Goal: Task Accomplishment & Management: Use online tool/utility

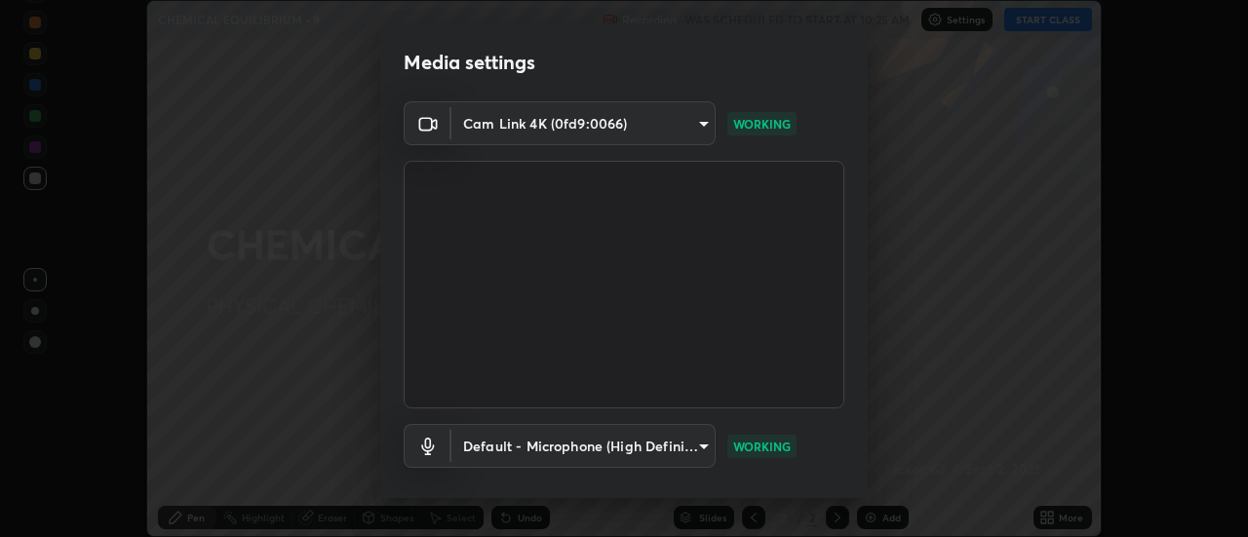
scroll to position [102, 0]
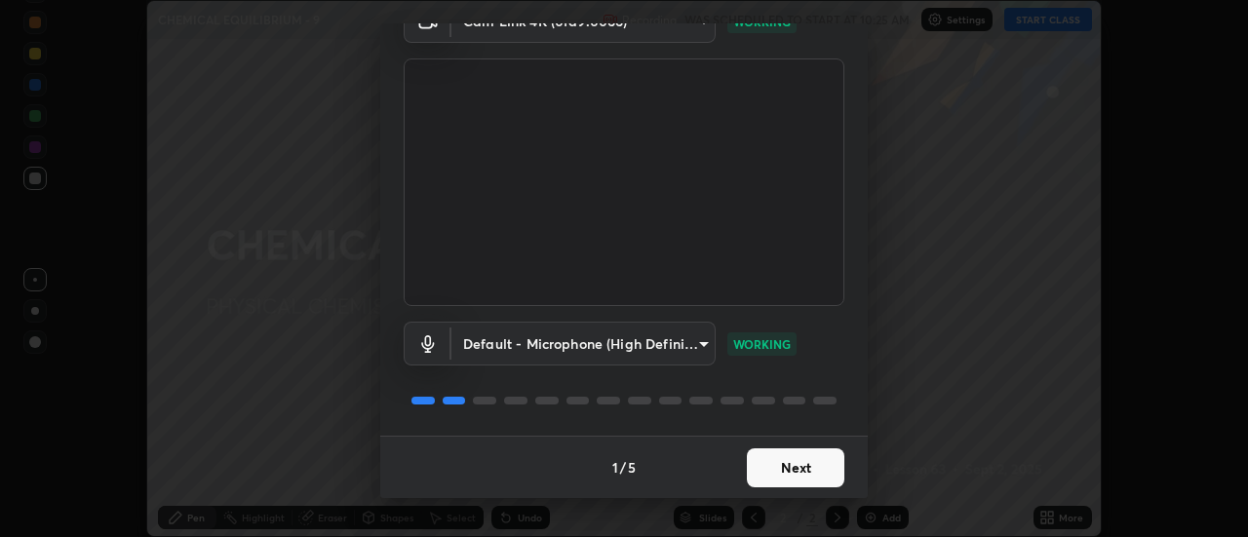
click at [800, 474] on button "Next" at bounding box center [795, 467] width 97 height 39
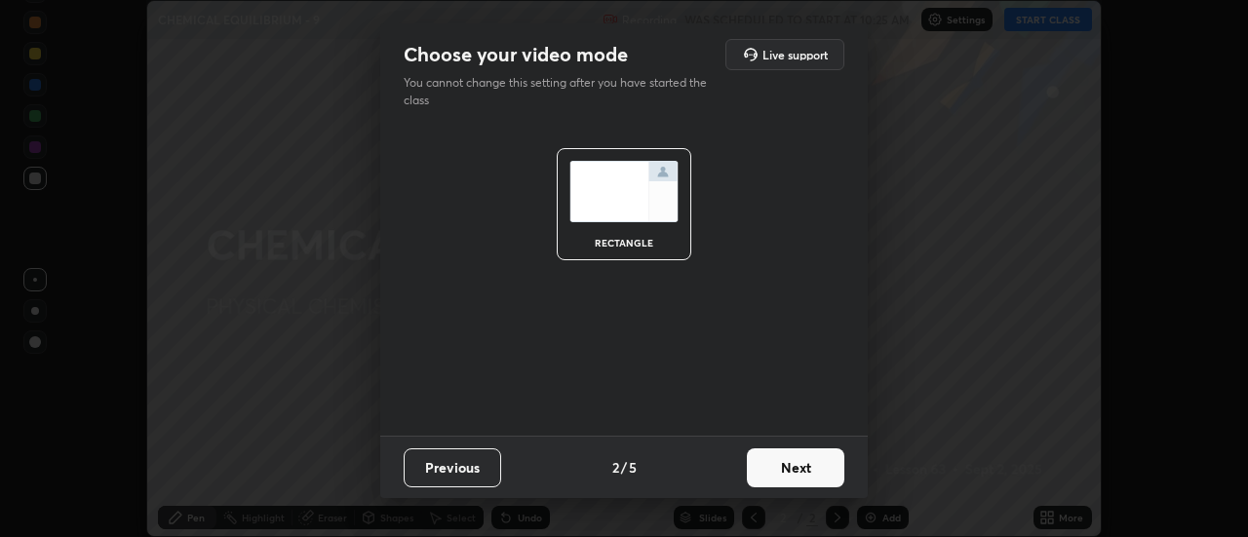
scroll to position [0, 0]
click at [807, 477] on button "Next" at bounding box center [795, 467] width 97 height 39
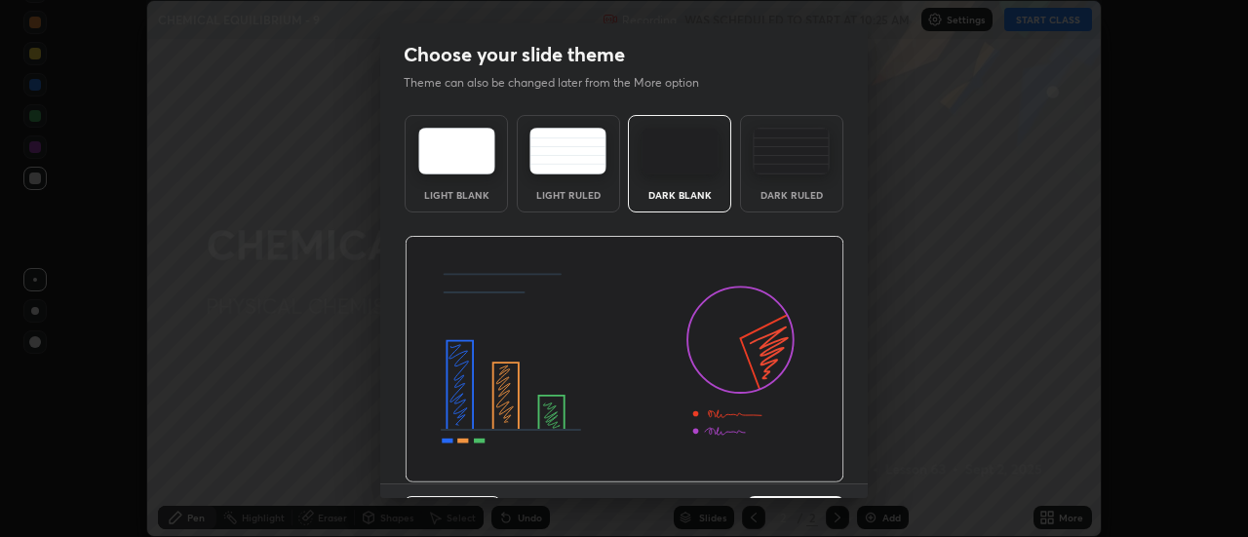
scroll to position [48, 0]
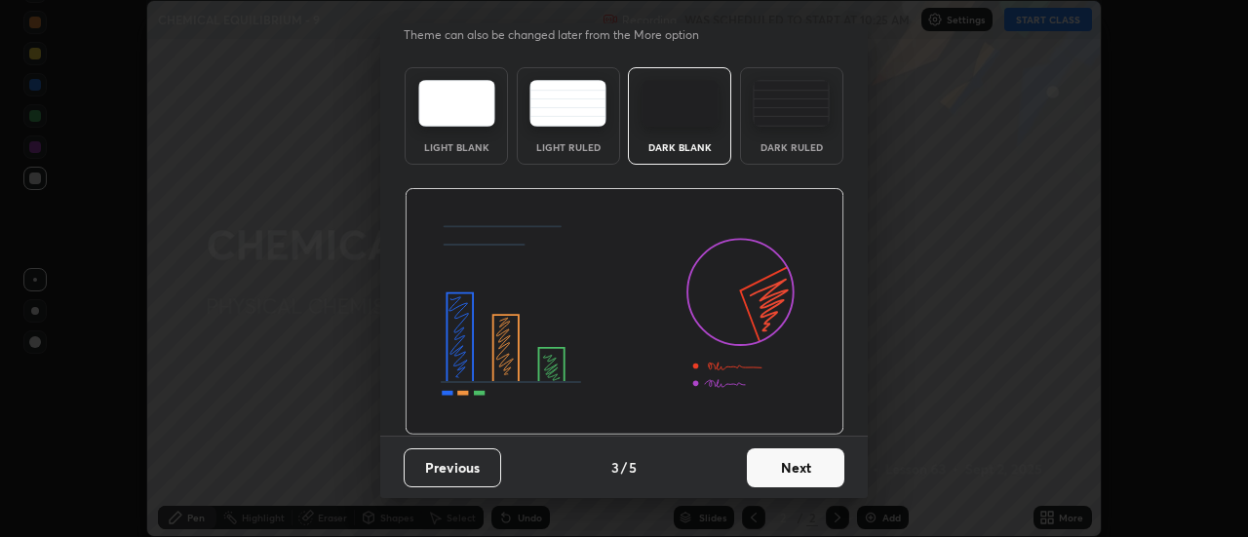
click at [823, 463] on button "Next" at bounding box center [795, 467] width 97 height 39
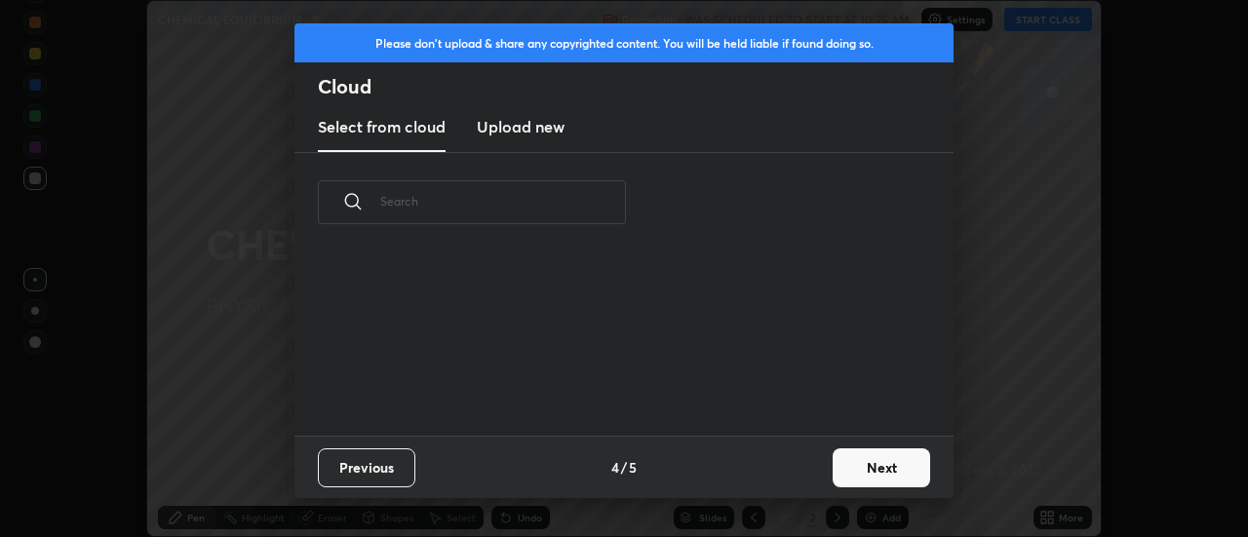
scroll to position [0, 0]
click at [850, 471] on button "Next" at bounding box center [880, 467] width 97 height 39
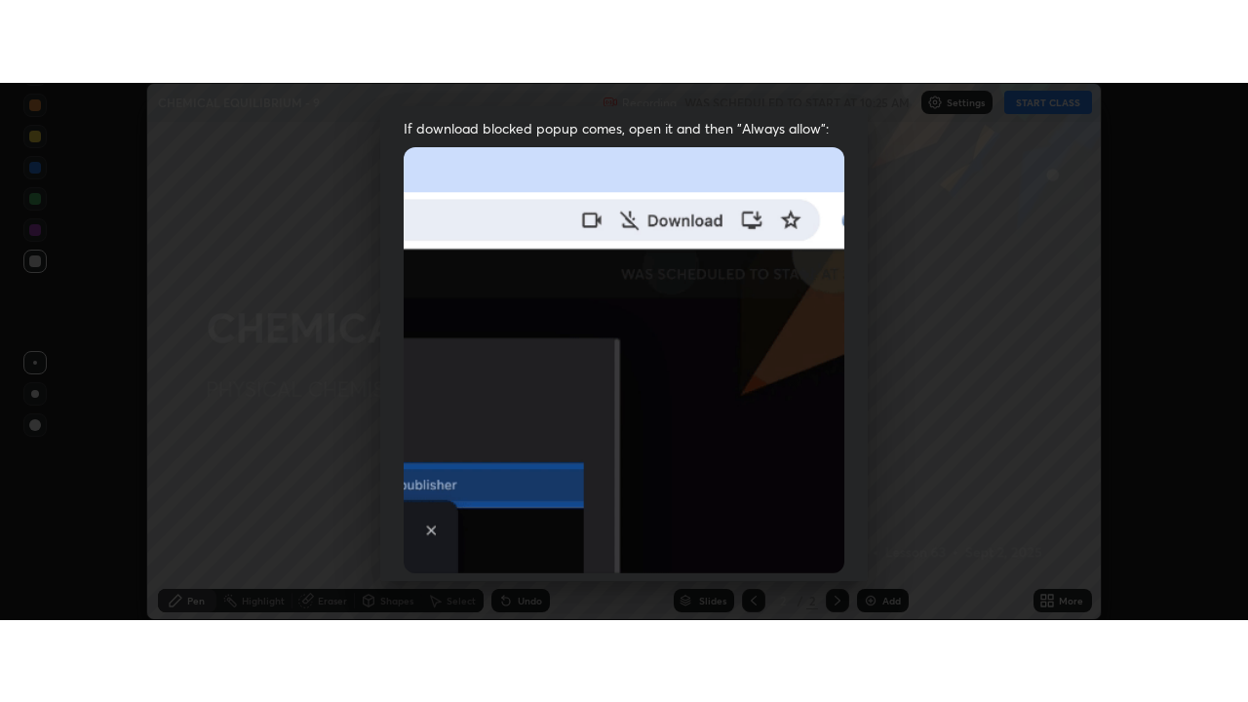
scroll to position [500, 0]
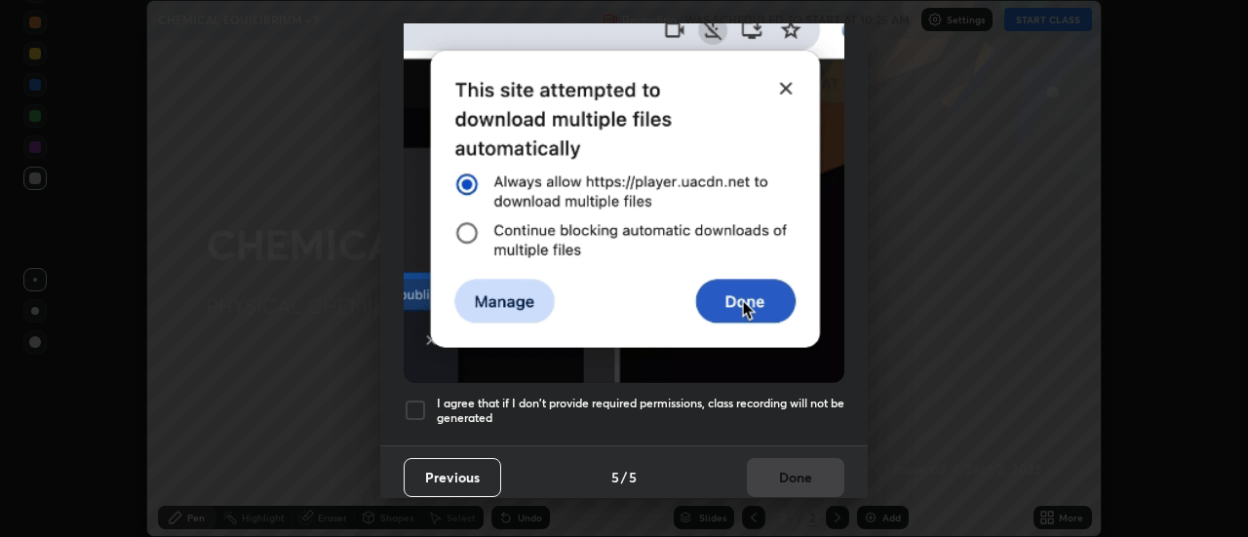
click at [805, 398] on h5 "I agree that if I don't provide required permissions, class recording will not …" at bounding box center [640, 411] width 407 height 30
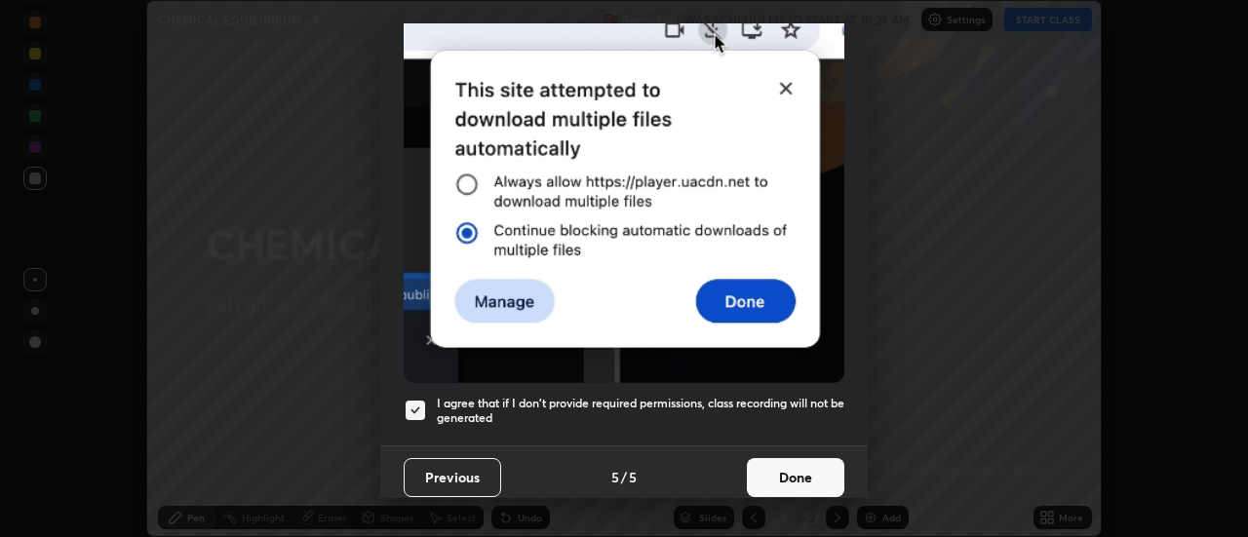
click at [789, 473] on button "Done" at bounding box center [795, 477] width 97 height 39
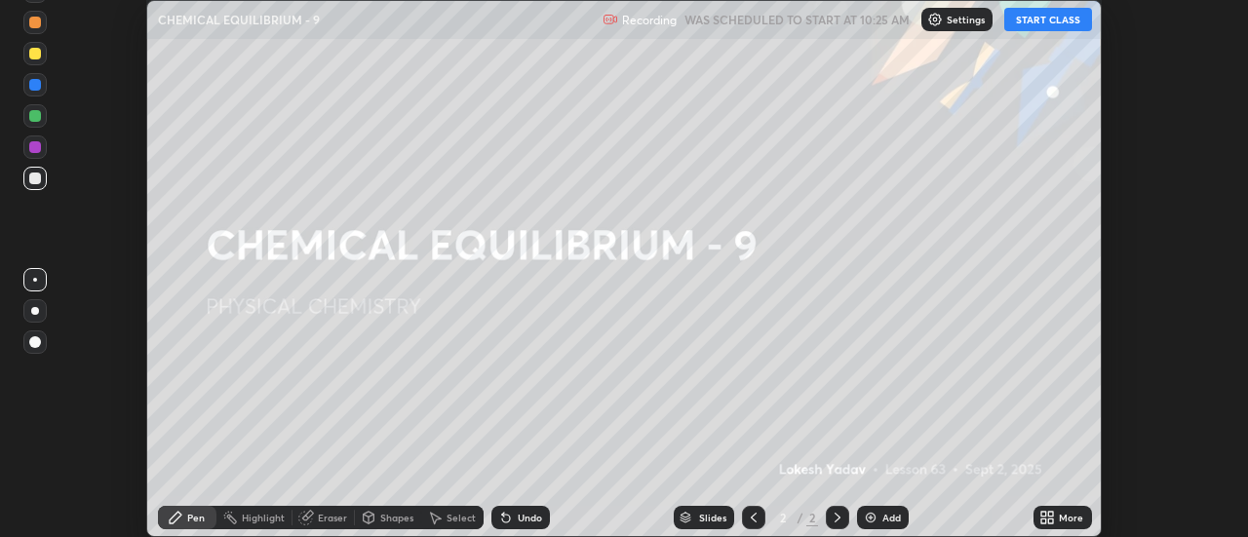
click at [1064, 20] on button "START CLASS" at bounding box center [1048, 19] width 88 height 23
click at [1057, 514] on div "More" at bounding box center [1062, 517] width 58 height 23
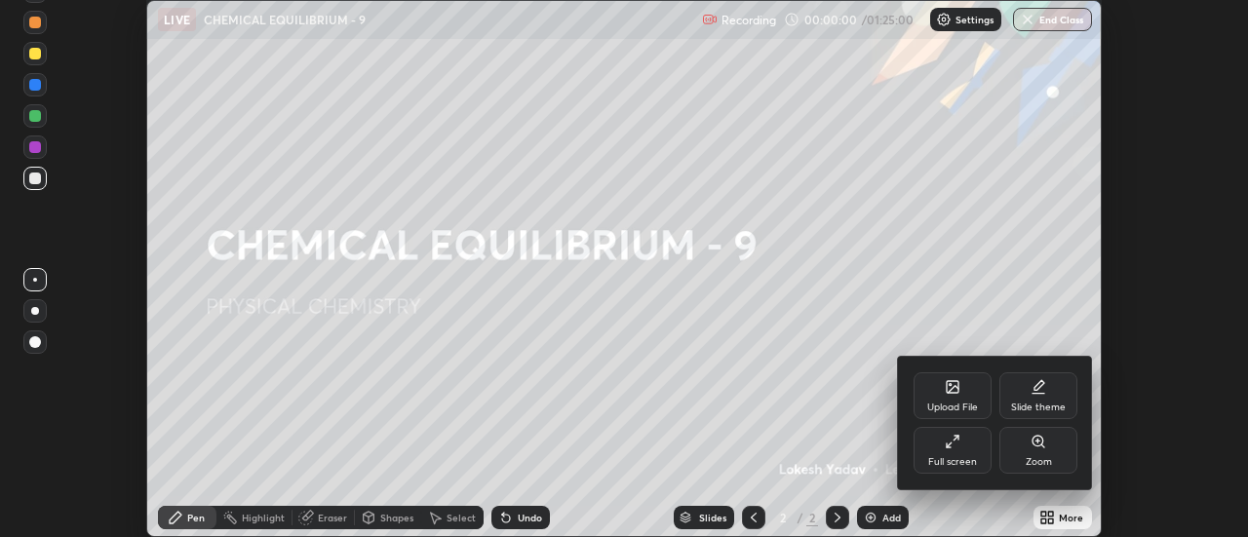
click at [970, 445] on div "Full screen" at bounding box center [952, 450] width 78 height 47
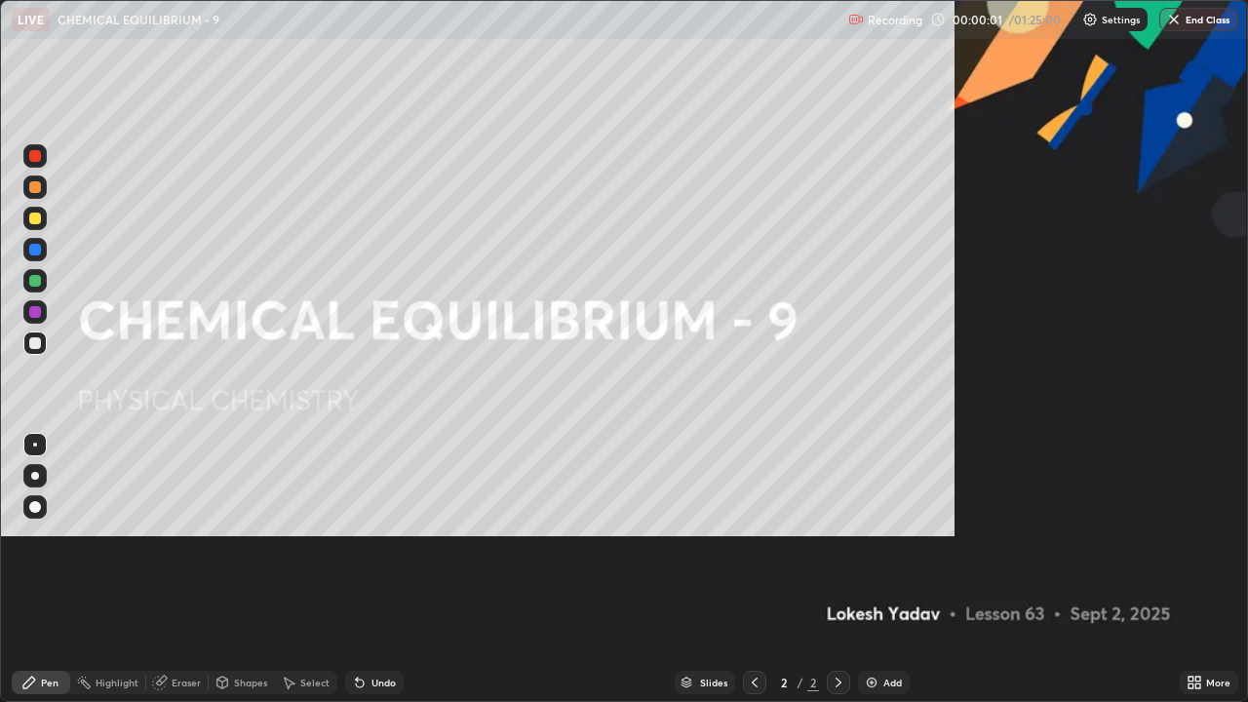
scroll to position [702, 1248]
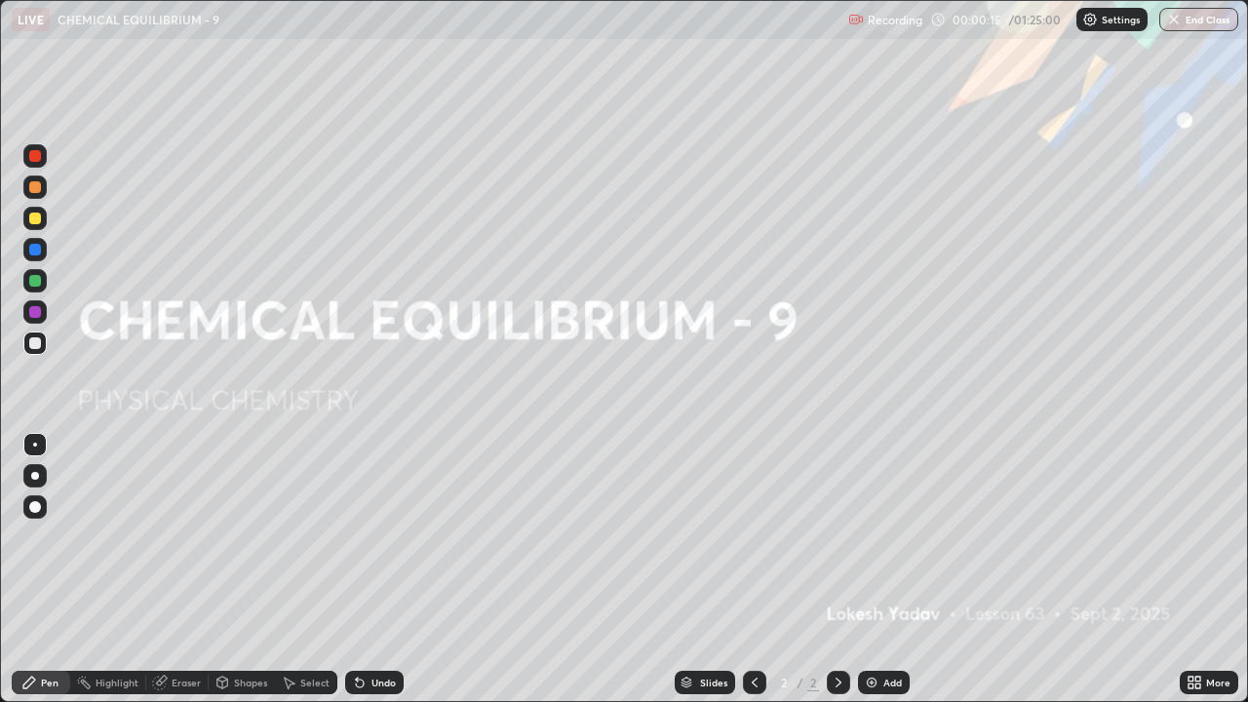
click at [873, 536] on img at bounding box center [872, 682] width 16 height 16
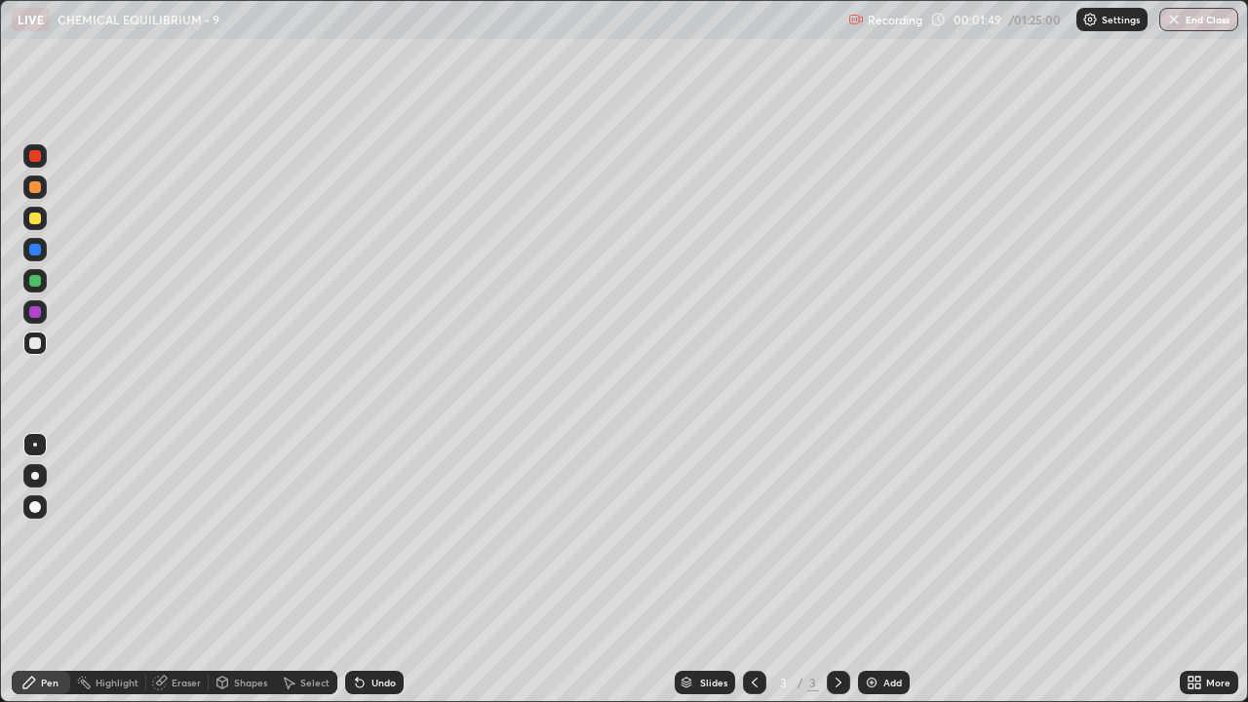
click at [35, 282] on div at bounding box center [35, 281] width 12 height 12
click at [43, 344] on div at bounding box center [34, 342] width 23 height 23
click at [35, 313] on div at bounding box center [35, 312] width 12 height 12
click at [864, 536] on img at bounding box center [872, 682] width 16 height 16
click at [34, 342] on div at bounding box center [35, 343] width 12 height 12
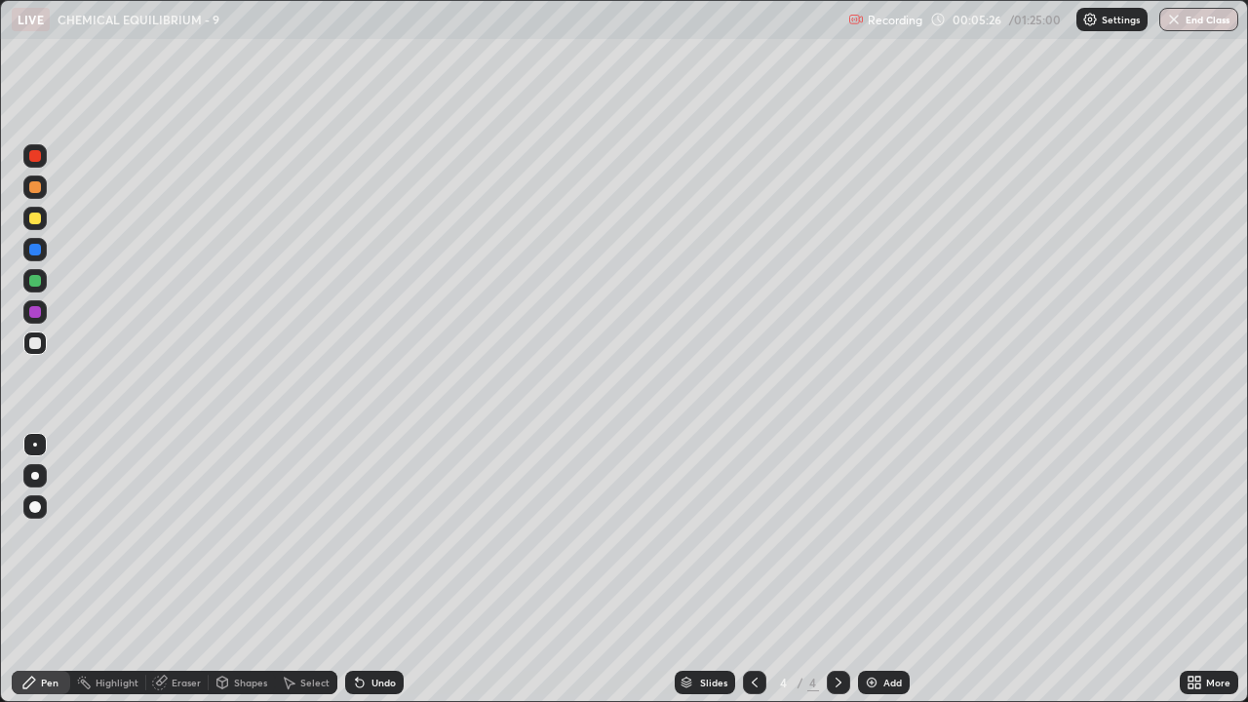
click at [37, 278] on div at bounding box center [35, 281] width 12 height 12
click at [32, 313] on div at bounding box center [35, 312] width 12 height 12
click at [37, 222] on div at bounding box center [35, 218] width 12 height 12
click at [32, 313] on div at bounding box center [35, 312] width 12 height 12
click at [38, 345] on div at bounding box center [35, 343] width 12 height 12
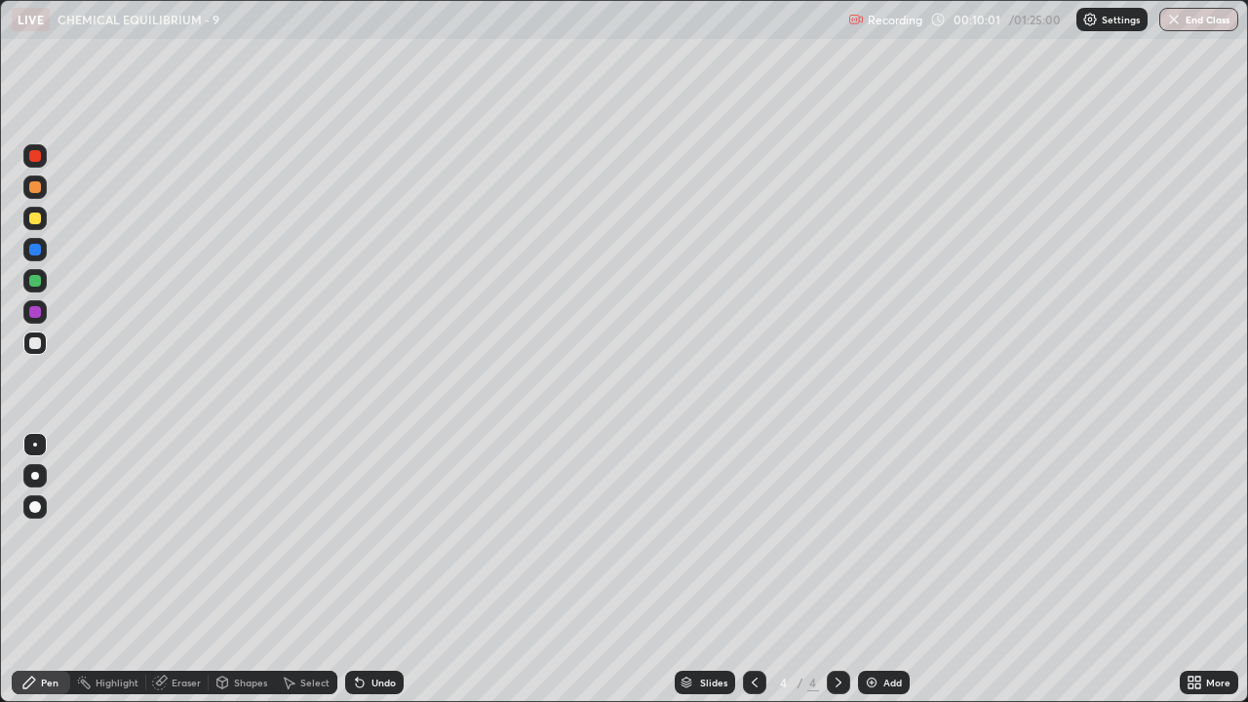
click at [866, 536] on img at bounding box center [872, 682] width 16 height 16
click at [39, 221] on div at bounding box center [35, 218] width 12 height 12
click at [37, 189] on div at bounding box center [35, 187] width 12 height 12
click at [38, 160] on div at bounding box center [35, 156] width 12 height 12
click at [35, 508] on div at bounding box center [35, 507] width 12 height 12
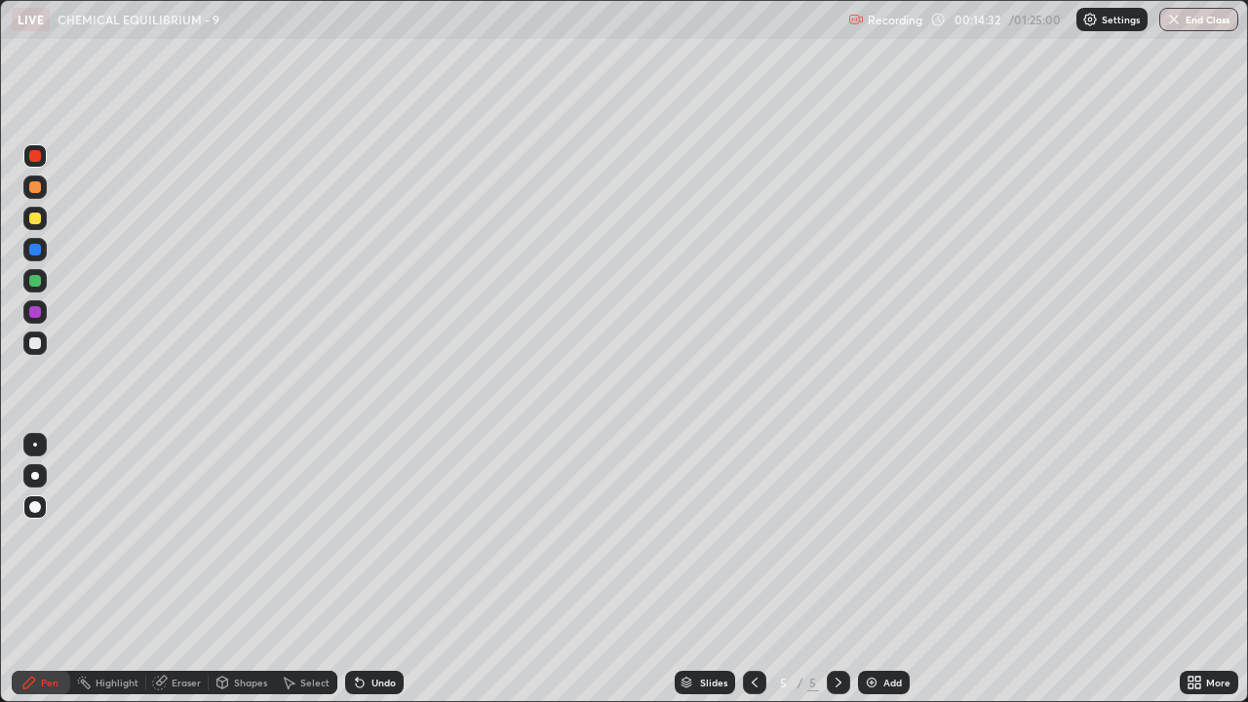
click at [883, 536] on div "Add" at bounding box center [892, 682] width 19 height 10
click at [36, 444] on div at bounding box center [35, 444] width 4 height 4
click at [32, 219] on div at bounding box center [35, 218] width 12 height 12
click at [34, 222] on div at bounding box center [35, 218] width 12 height 12
click at [33, 342] on div at bounding box center [35, 343] width 12 height 12
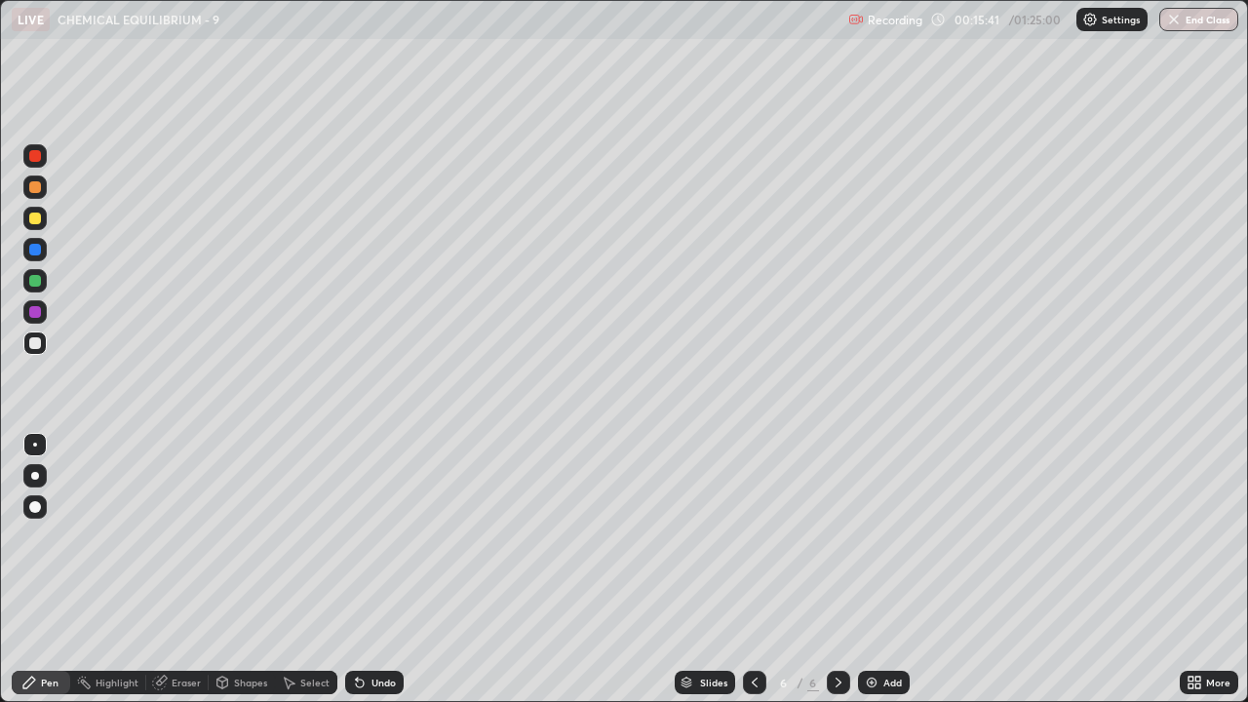
click at [38, 220] on div at bounding box center [35, 218] width 12 height 12
click at [30, 348] on div at bounding box center [34, 342] width 23 height 23
click at [36, 219] on div at bounding box center [35, 218] width 12 height 12
click at [379, 536] on div "Undo" at bounding box center [383, 682] width 24 height 10
click at [378, 536] on div "Undo" at bounding box center [383, 682] width 24 height 10
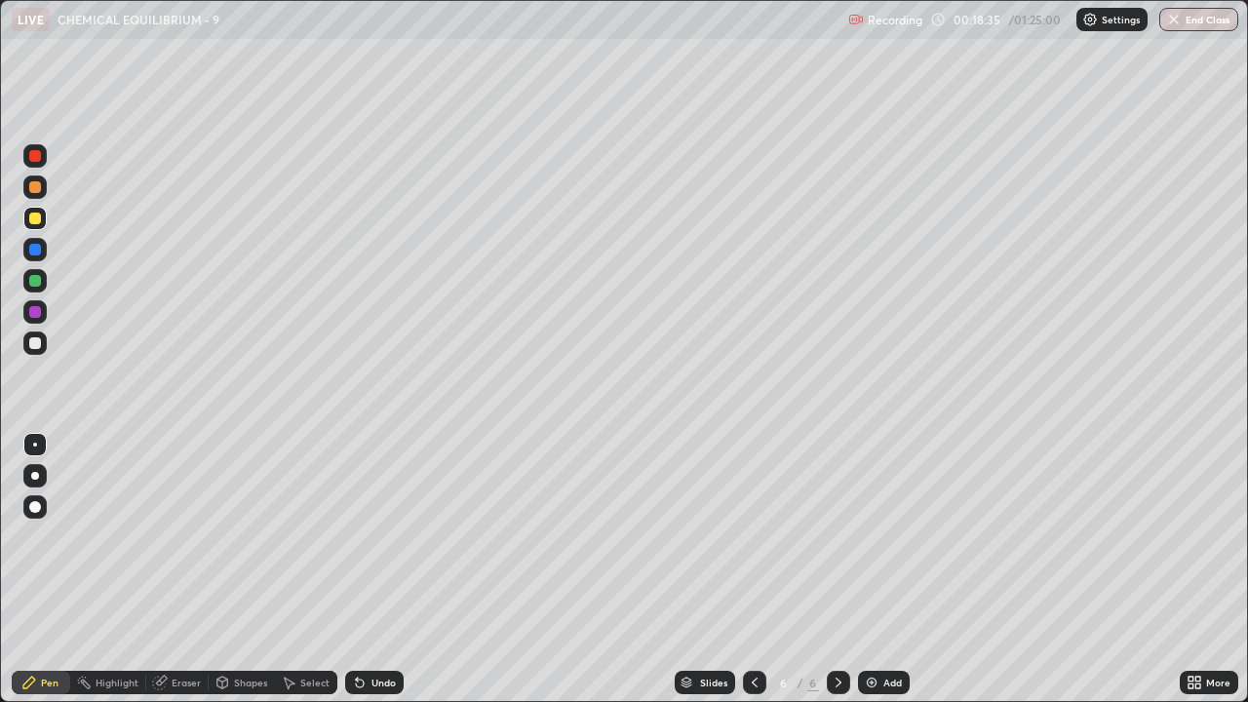
click at [378, 536] on div "Undo" at bounding box center [383, 682] width 24 height 10
click at [36, 350] on div at bounding box center [34, 342] width 23 height 23
click at [372, 536] on div "Undo" at bounding box center [383, 682] width 24 height 10
click at [37, 343] on div at bounding box center [35, 343] width 12 height 12
click at [42, 313] on div at bounding box center [34, 311] width 23 height 23
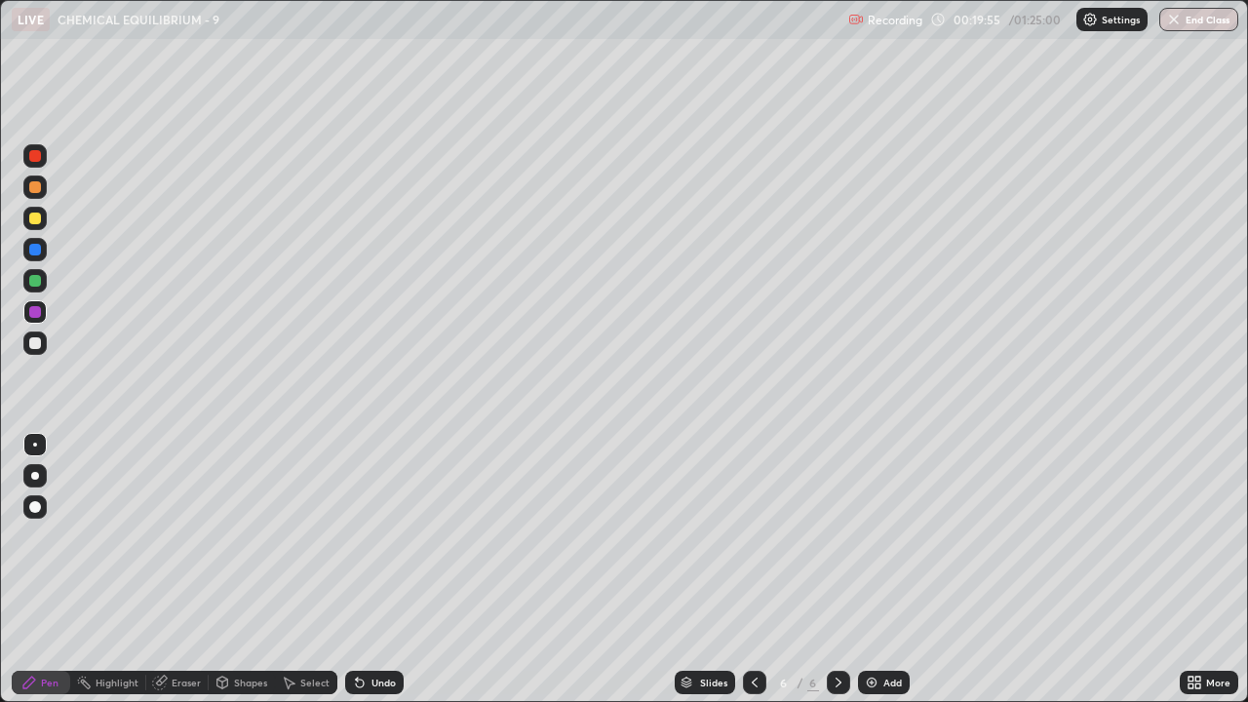
click at [35, 345] on div at bounding box center [35, 343] width 12 height 12
click at [35, 342] on div at bounding box center [35, 343] width 12 height 12
click at [31, 279] on div at bounding box center [35, 281] width 12 height 12
click at [28, 313] on div at bounding box center [34, 311] width 23 height 23
click at [30, 217] on div at bounding box center [35, 218] width 12 height 12
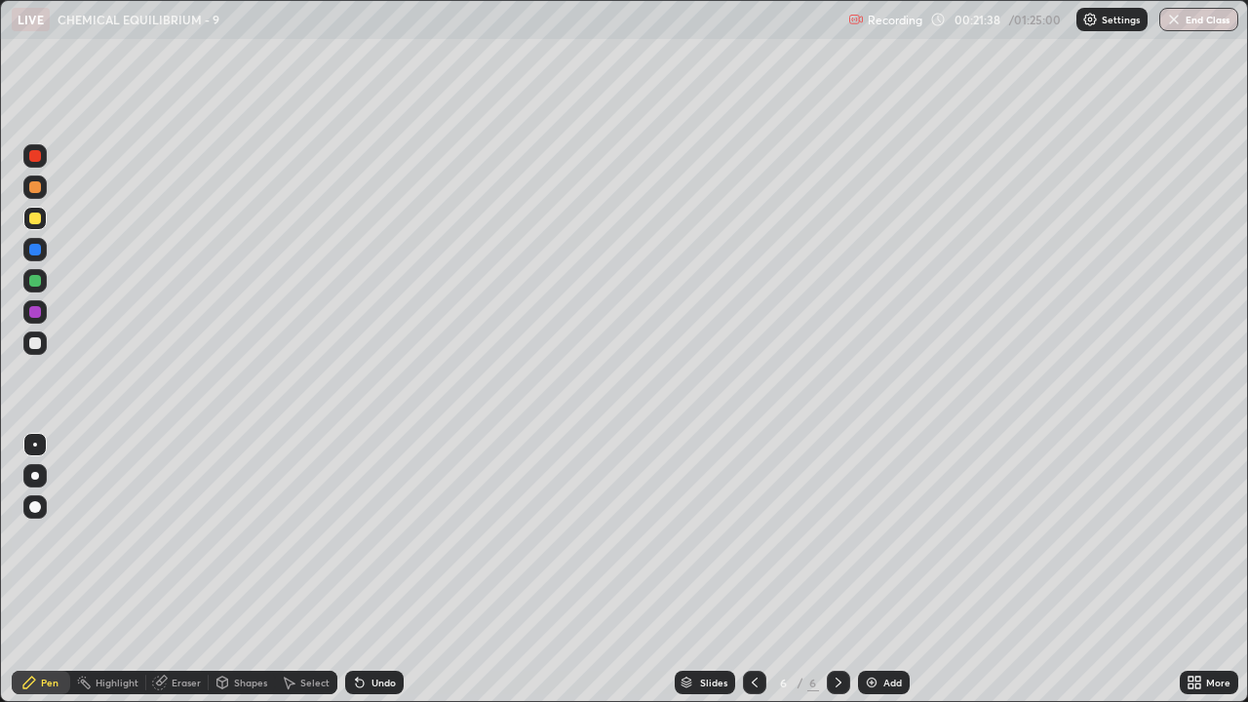
click at [648, 536] on div "Slides 6 / 6 Add" at bounding box center [792, 682] width 776 height 39
click at [36, 319] on div at bounding box center [34, 311] width 23 height 23
click at [875, 536] on img at bounding box center [872, 682] width 16 height 16
click at [36, 218] on div at bounding box center [35, 218] width 12 height 12
click at [36, 342] on div at bounding box center [35, 343] width 12 height 12
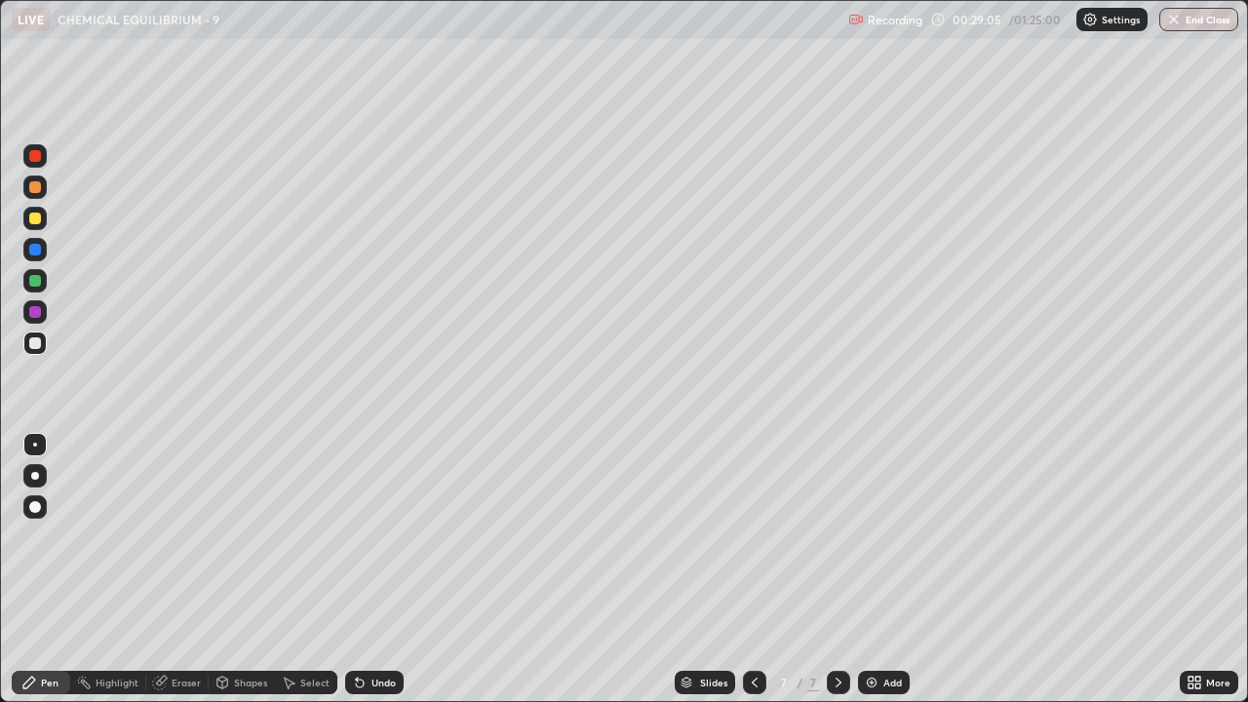
click at [33, 283] on div at bounding box center [35, 281] width 12 height 12
click at [37, 337] on div at bounding box center [35, 343] width 12 height 12
click at [36, 220] on div at bounding box center [35, 218] width 12 height 12
click at [351, 536] on div "Undo" at bounding box center [370, 682] width 66 height 39
click at [355, 536] on div "Undo" at bounding box center [370, 682] width 66 height 39
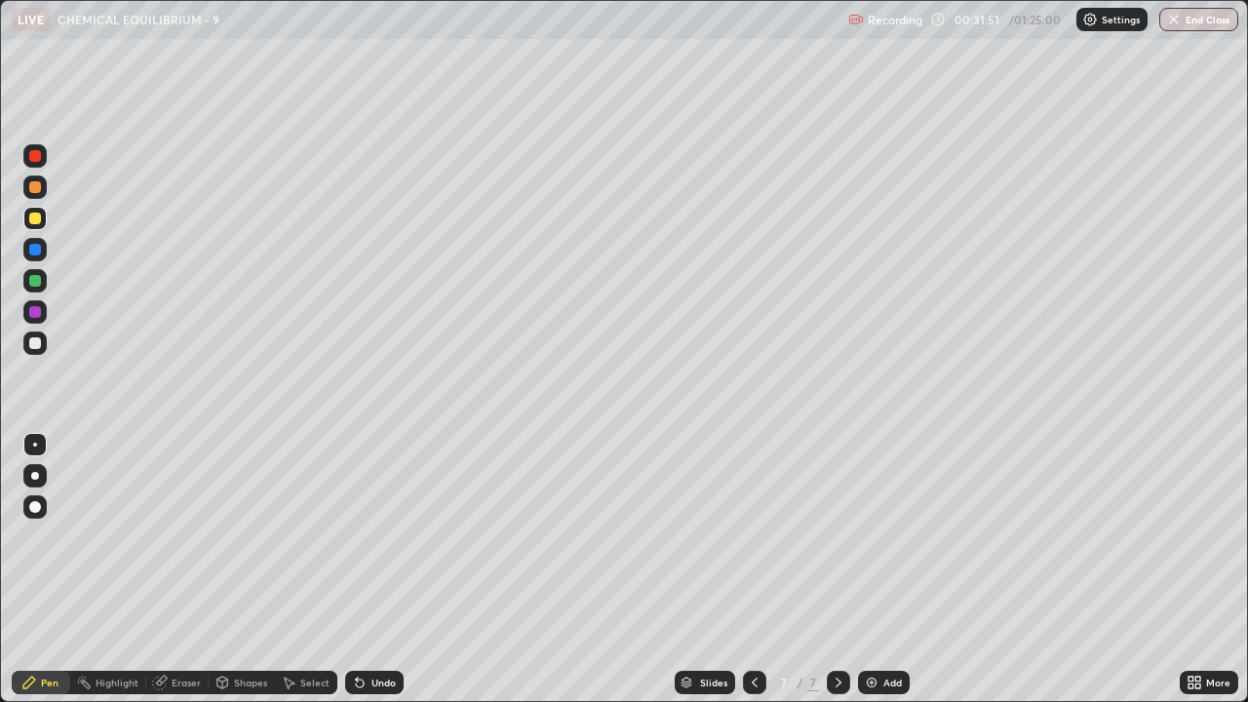
click at [36, 343] on div at bounding box center [35, 343] width 12 height 12
click at [33, 276] on div at bounding box center [35, 281] width 12 height 12
click at [26, 337] on div at bounding box center [34, 342] width 23 height 23
click at [33, 219] on div at bounding box center [35, 218] width 12 height 12
click at [38, 316] on div at bounding box center [35, 312] width 12 height 12
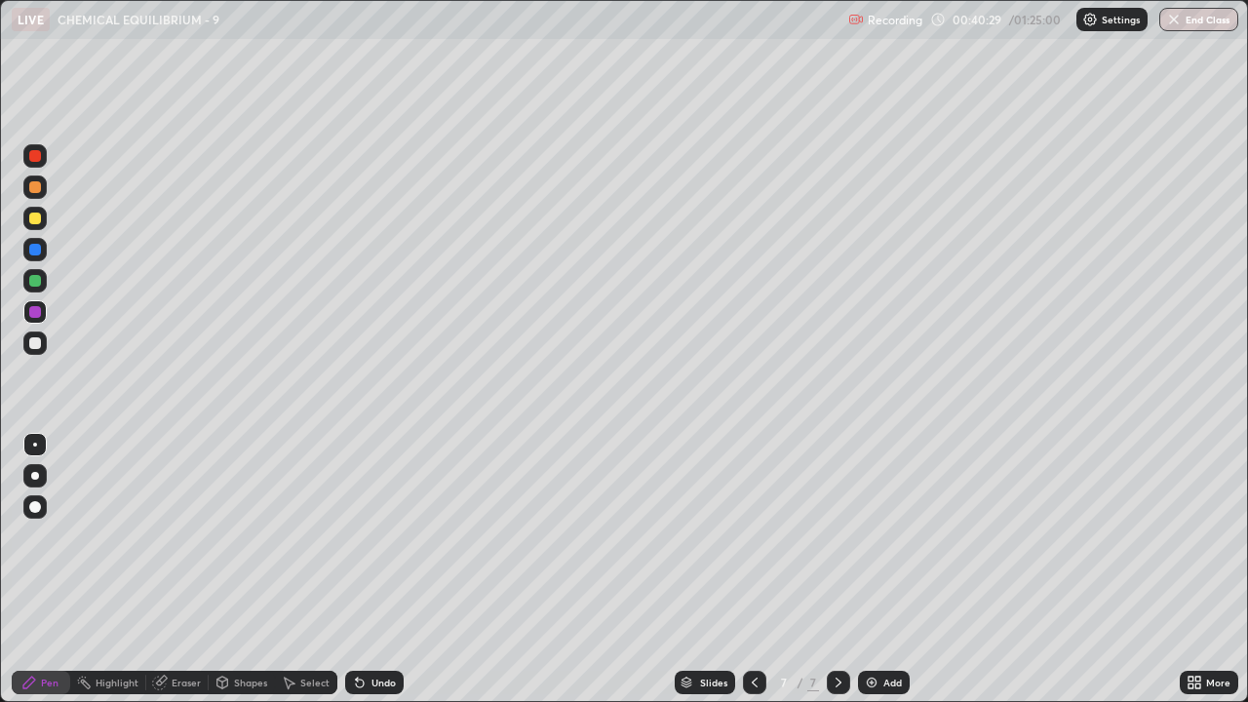
click at [38, 226] on div at bounding box center [34, 218] width 23 height 23
click at [285, 536] on icon at bounding box center [289, 682] width 16 height 16
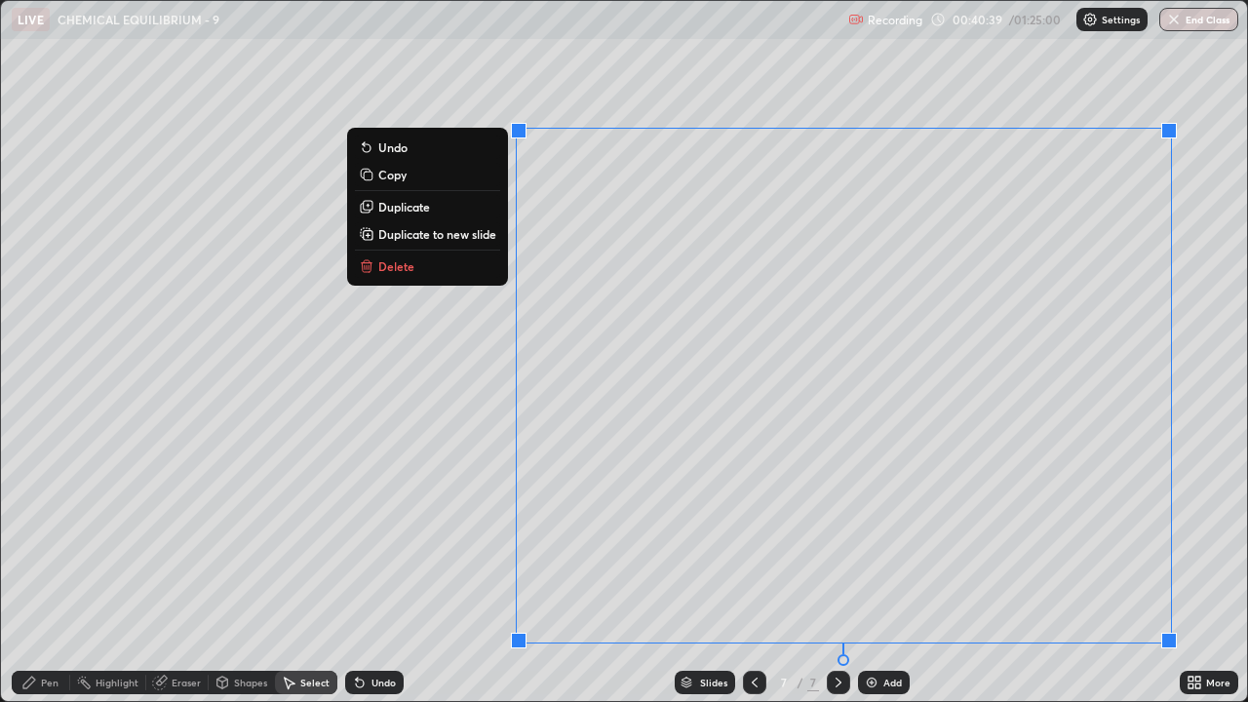
click at [488, 243] on button "Duplicate to new slide" at bounding box center [427, 233] width 145 height 23
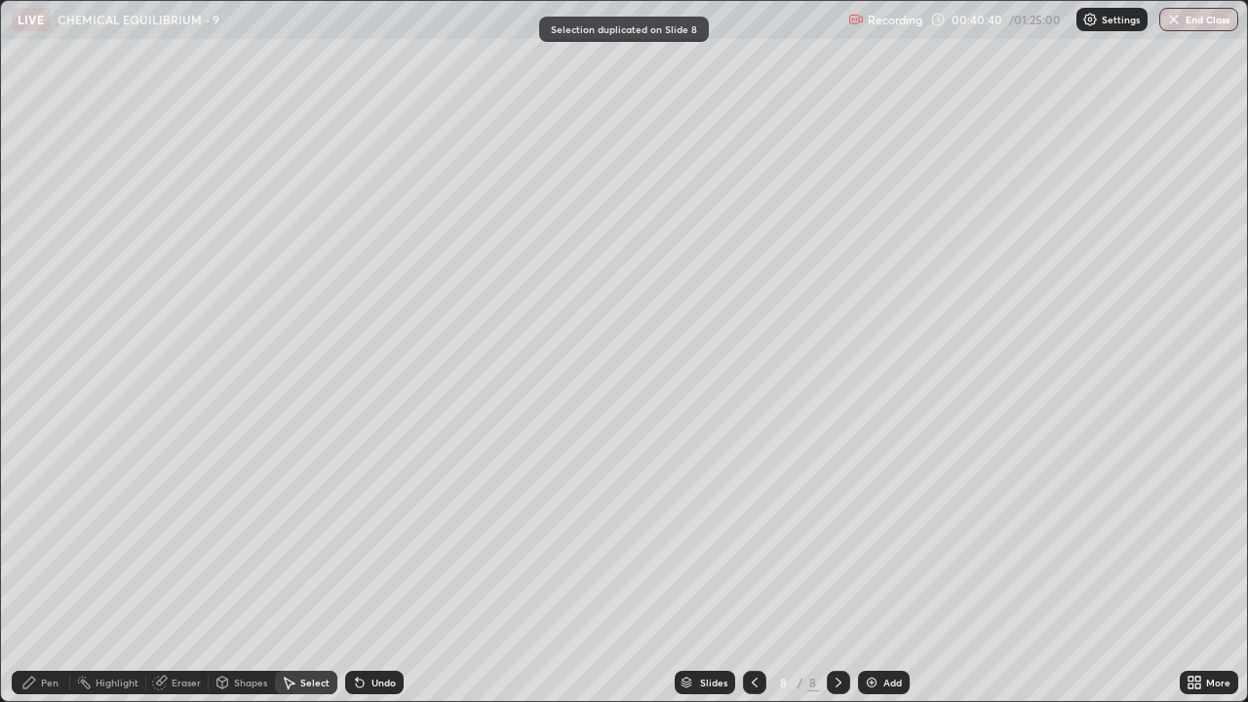
click at [46, 536] on div "Pen" at bounding box center [50, 682] width 18 height 10
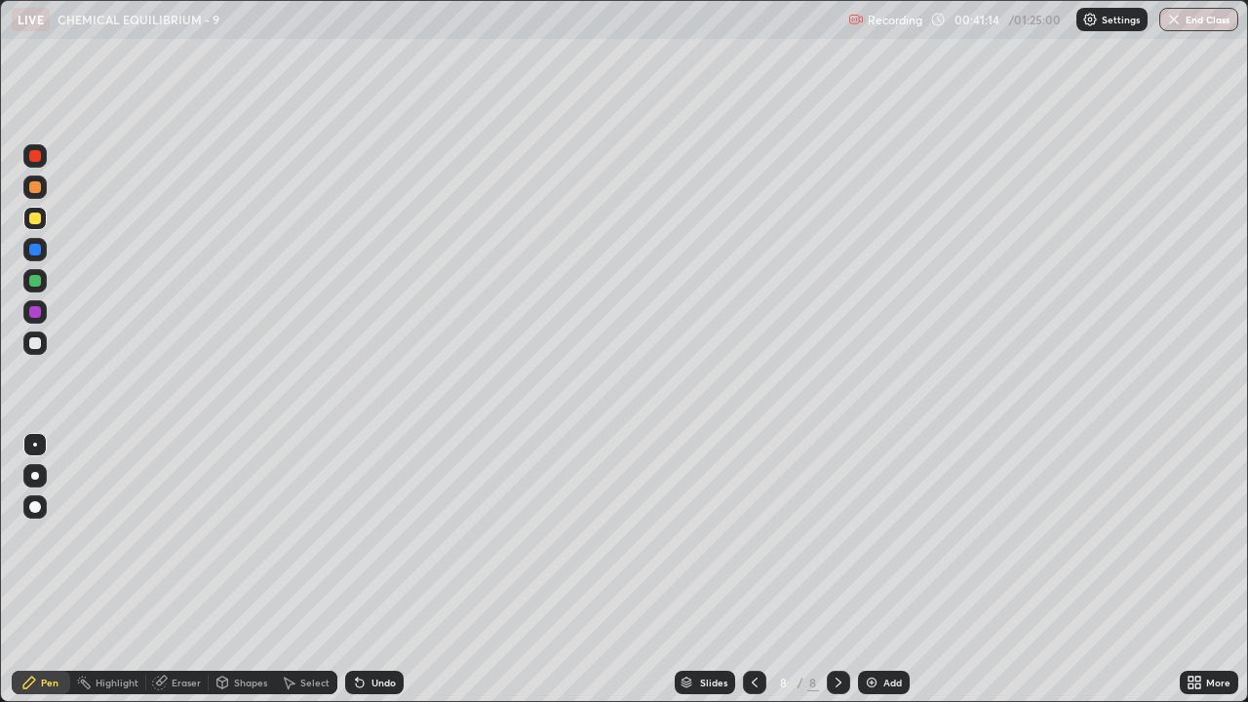
click at [367, 536] on div "Undo" at bounding box center [374, 682] width 58 height 23
click at [302, 536] on div "Select" at bounding box center [314, 682] width 29 height 10
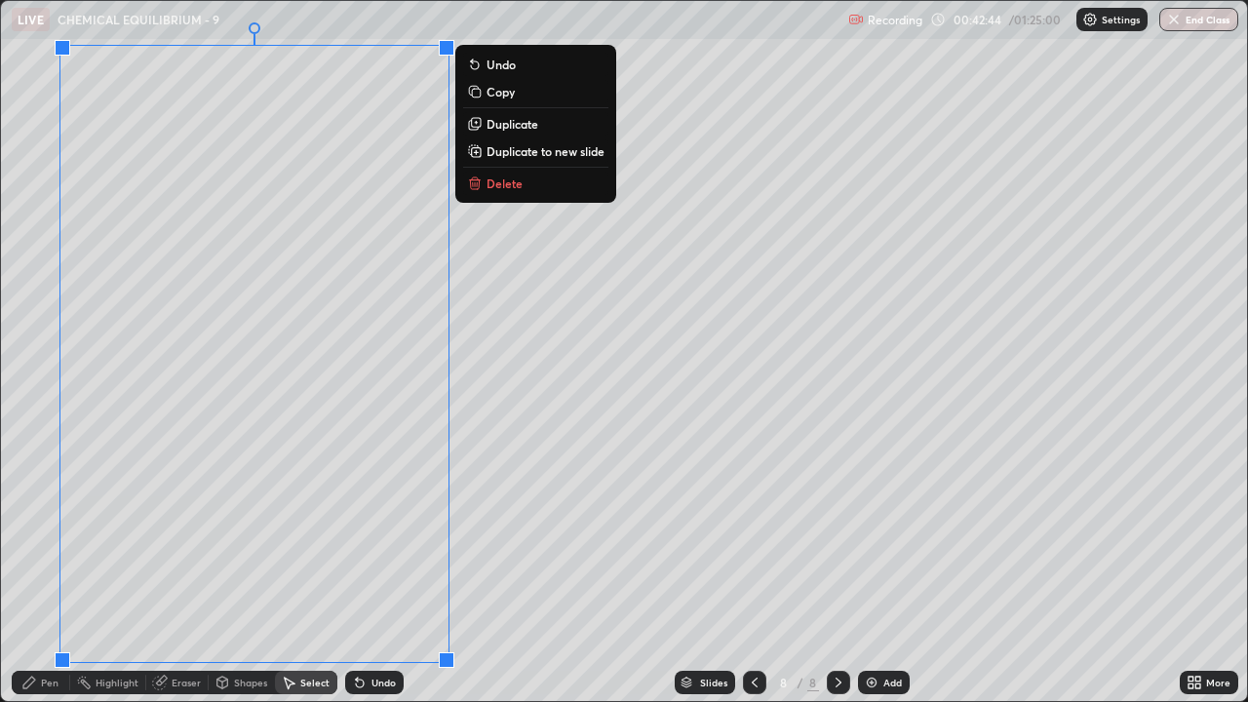
click at [548, 153] on p "Duplicate to new slide" at bounding box center [545, 151] width 118 height 16
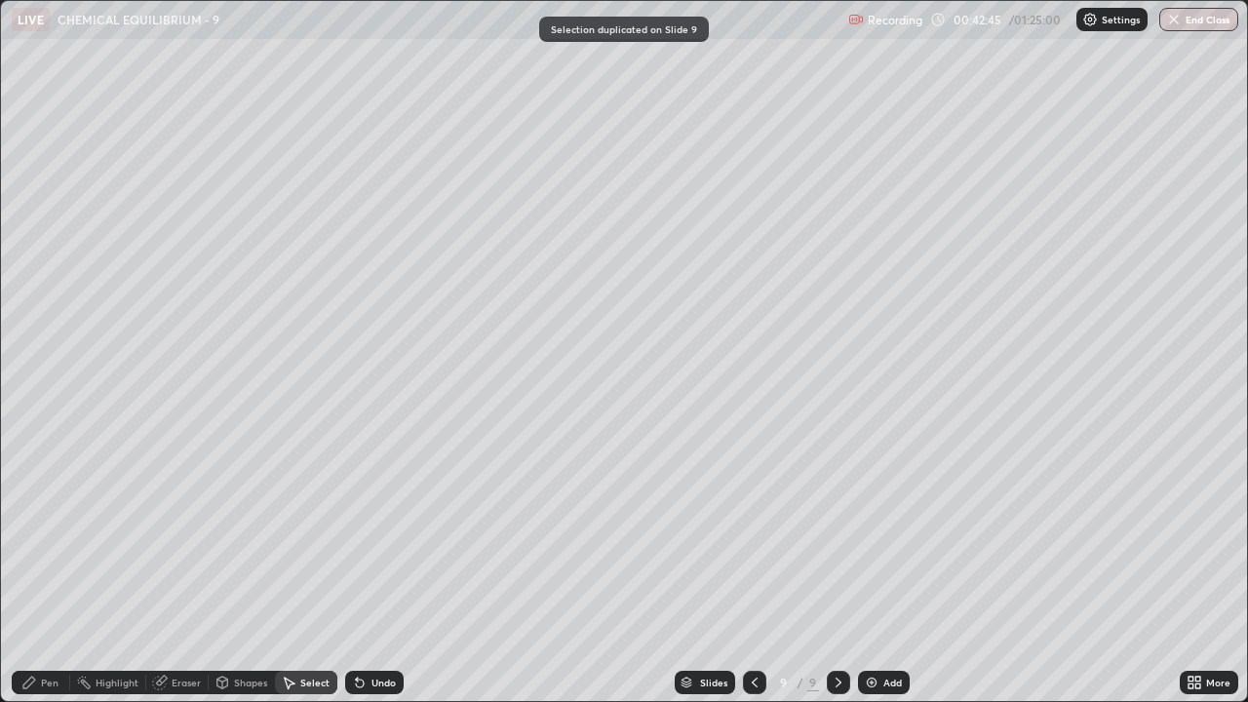
click at [34, 536] on icon at bounding box center [29, 682] width 16 height 16
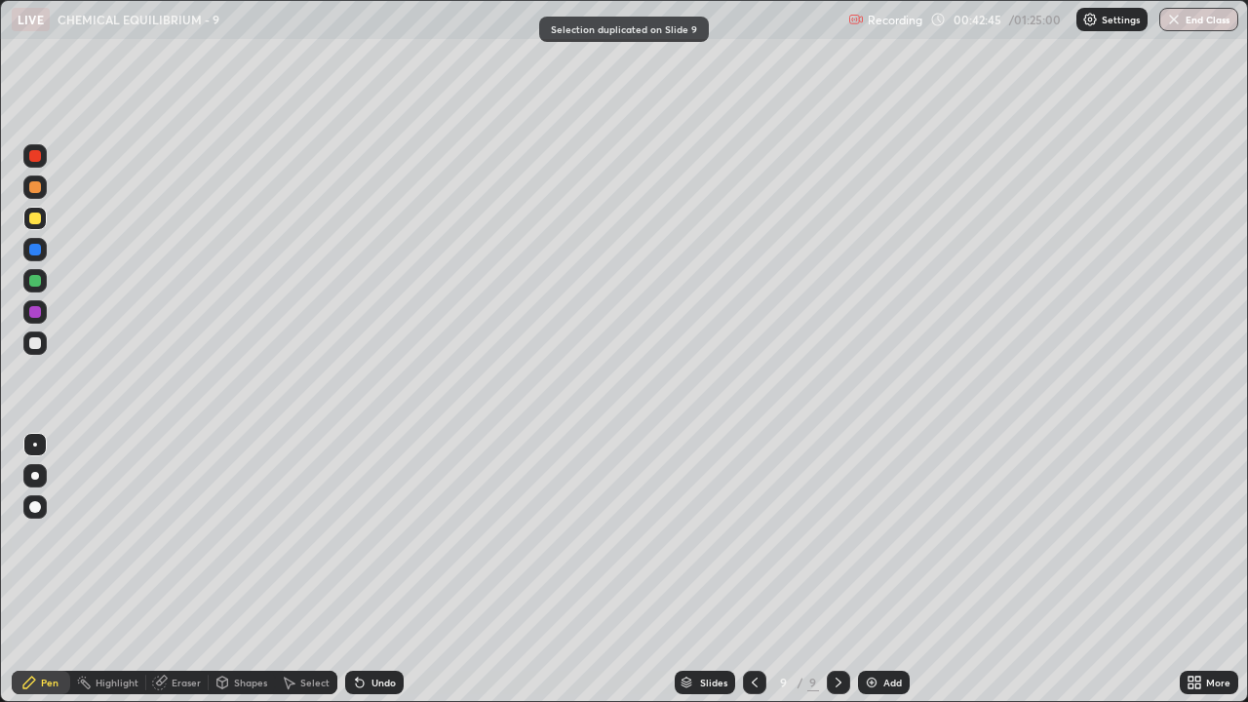
click at [40, 536] on div "Pen" at bounding box center [41, 682] width 58 height 23
click at [33, 345] on div at bounding box center [35, 343] width 12 height 12
click at [383, 536] on div "Undo" at bounding box center [383, 682] width 24 height 10
click at [36, 282] on div at bounding box center [35, 281] width 12 height 12
click at [36, 311] on div at bounding box center [35, 312] width 12 height 12
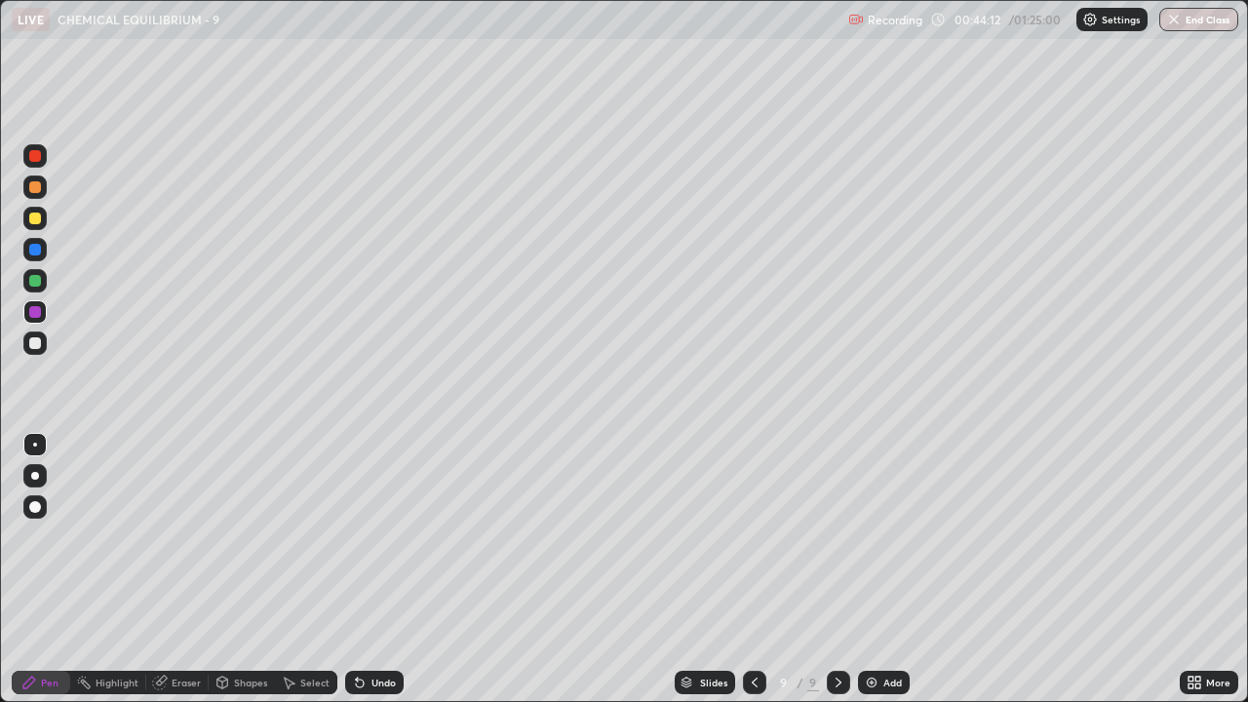
click at [32, 350] on div at bounding box center [34, 342] width 23 height 23
click at [391, 536] on div "Undo" at bounding box center [383, 682] width 24 height 10
click at [35, 250] on div at bounding box center [35, 250] width 12 height 12
click at [390, 536] on div "Undo" at bounding box center [383, 682] width 24 height 10
click at [309, 536] on div "Select" at bounding box center [314, 682] width 29 height 10
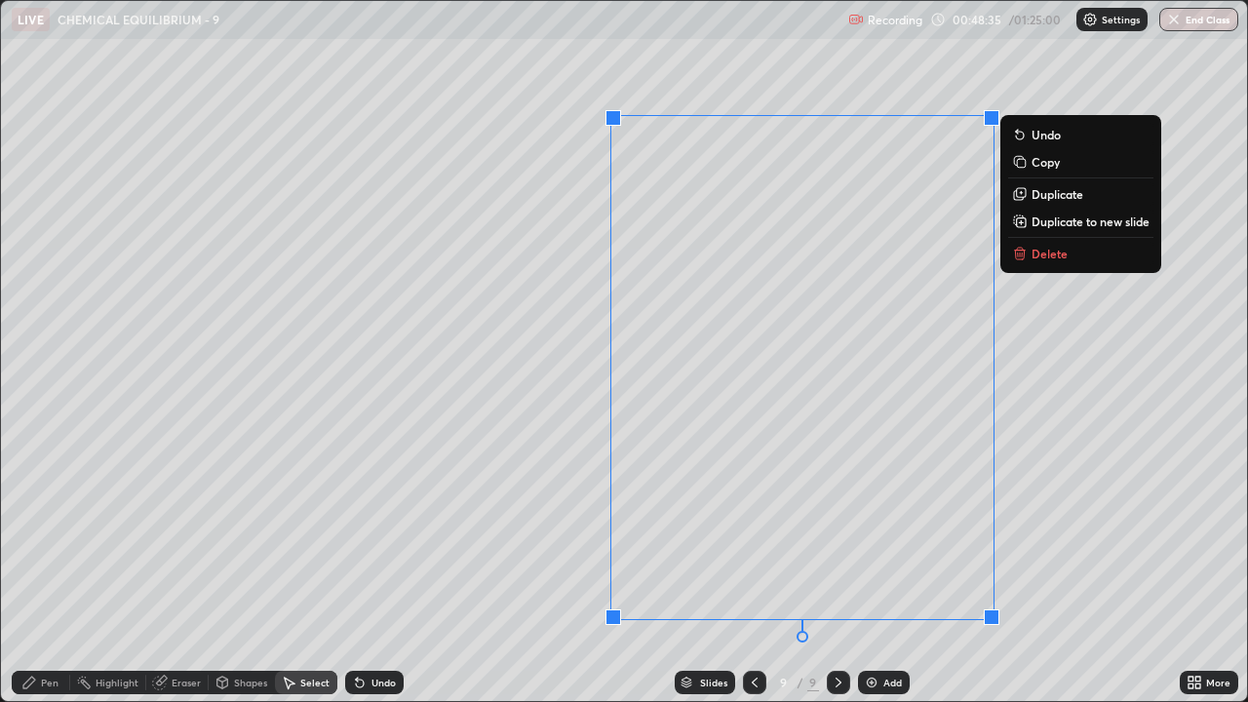
click at [1045, 223] on p "Duplicate to new slide" at bounding box center [1090, 221] width 118 height 16
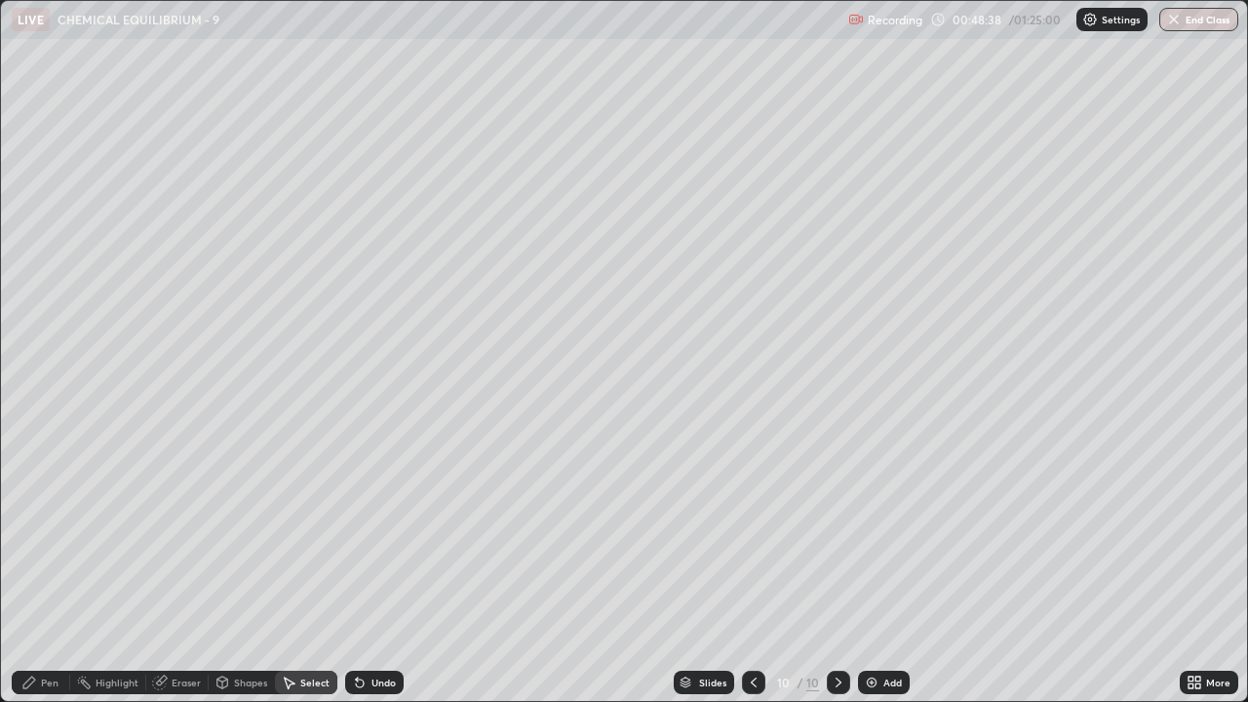
click at [40, 536] on div "Pen" at bounding box center [41, 682] width 58 height 23
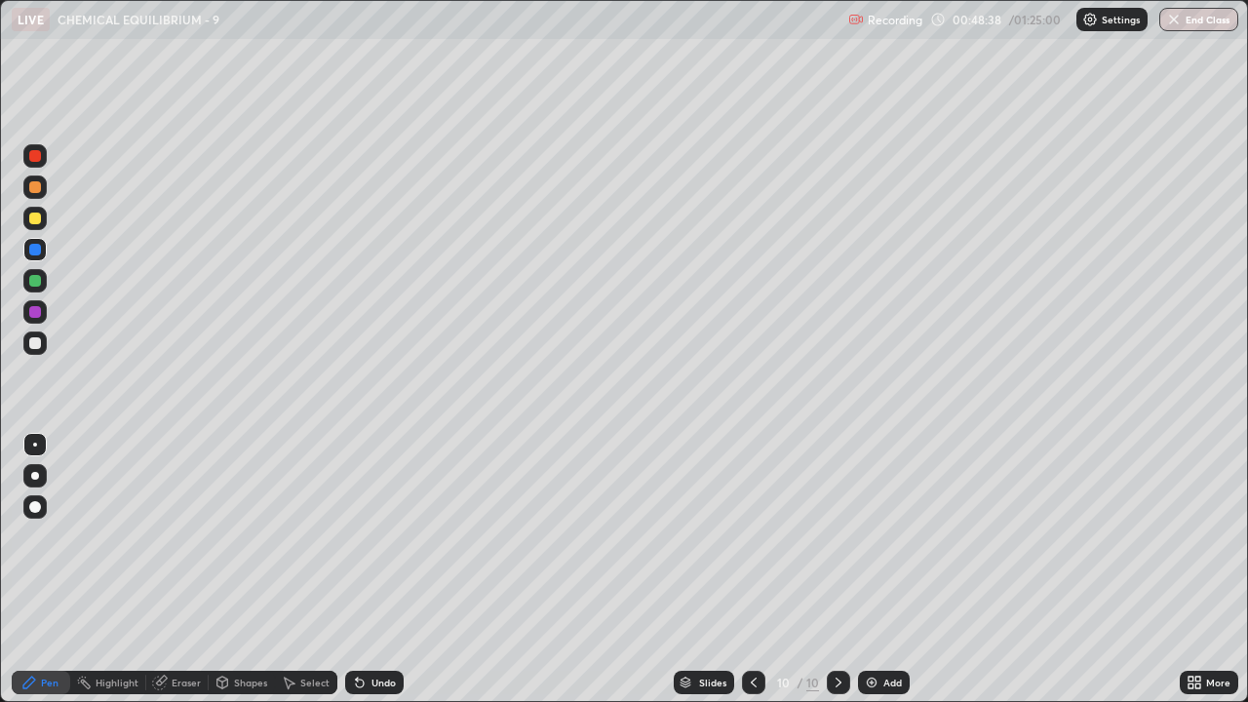
click at [34, 217] on div at bounding box center [35, 218] width 12 height 12
click at [357, 536] on icon at bounding box center [360, 683] width 8 height 8
click at [31, 346] on div at bounding box center [35, 343] width 12 height 12
click at [302, 536] on div "Select" at bounding box center [314, 682] width 29 height 10
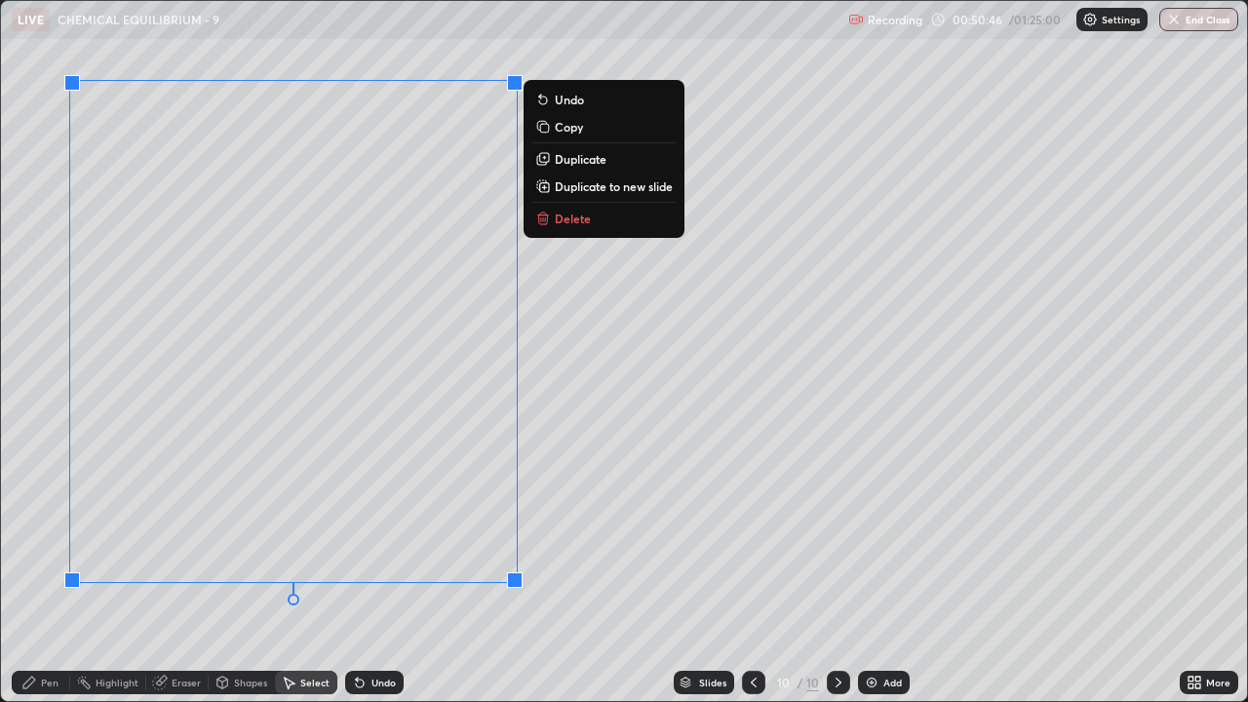
click at [588, 189] on p "Duplicate to new slide" at bounding box center [614, 186] width 118 height 16
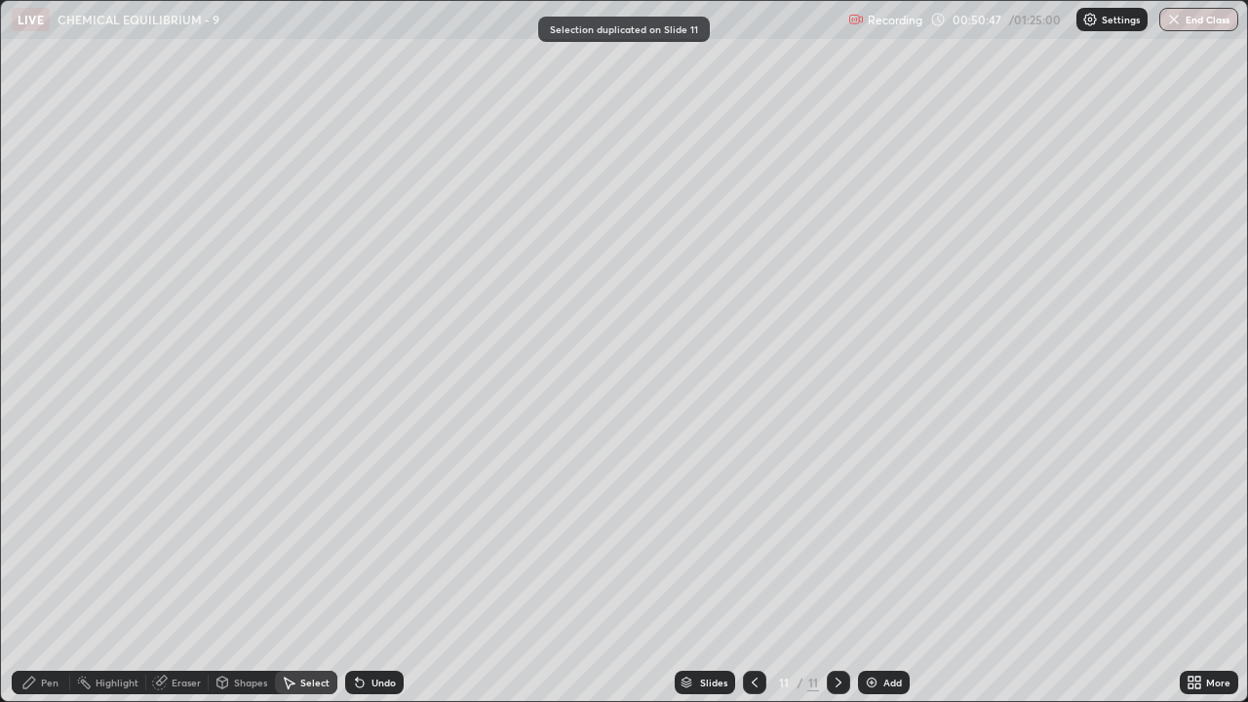
click at [52, 536] on div "Pen" at bounding box center [50, 682] width 18 height 10
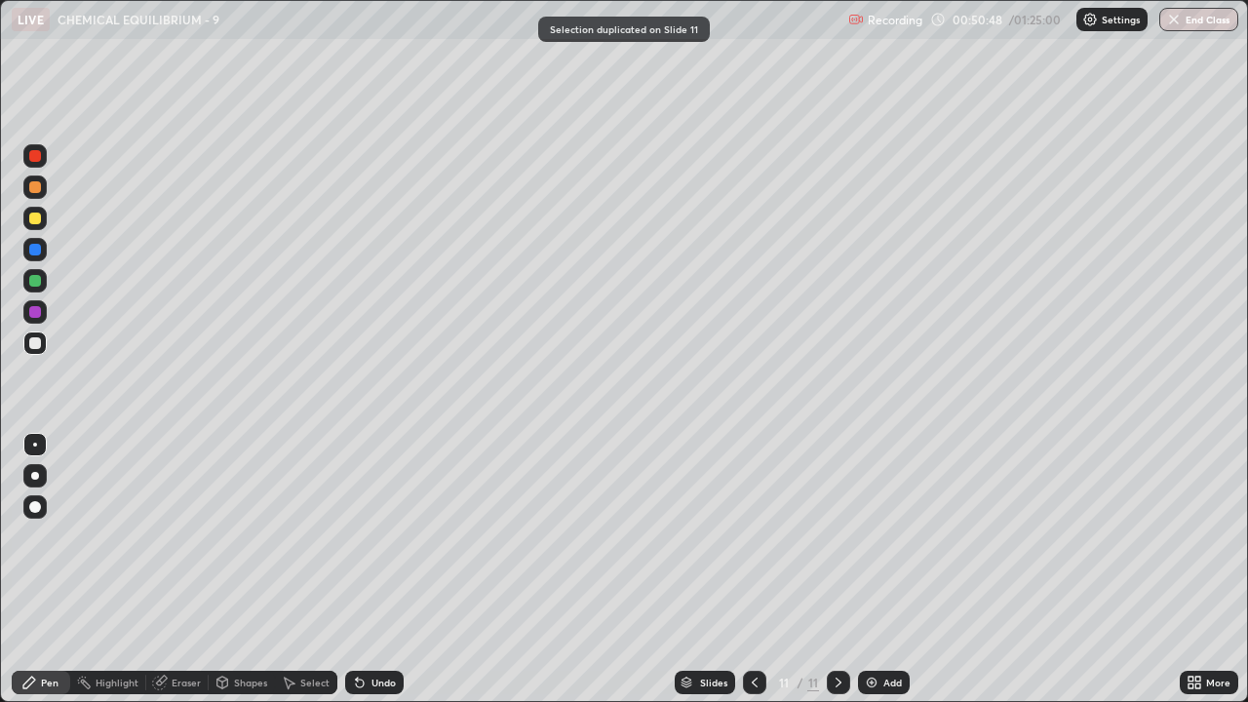
click at [36, 225] on div at bounding box center [34, 218] width 23 height 23
click at [34, 342] on div at bounding box center [35, 343] width 12 height 12
click at [32, 280] on div at bounding box center [35, 281] width 12 height 12
click at [383, 536] on div "Undo" at bounding box center [383, 682] width 24 height 10
click at [311, 536] on div "Select" at bounding box center [314, 682] width 29 height 10
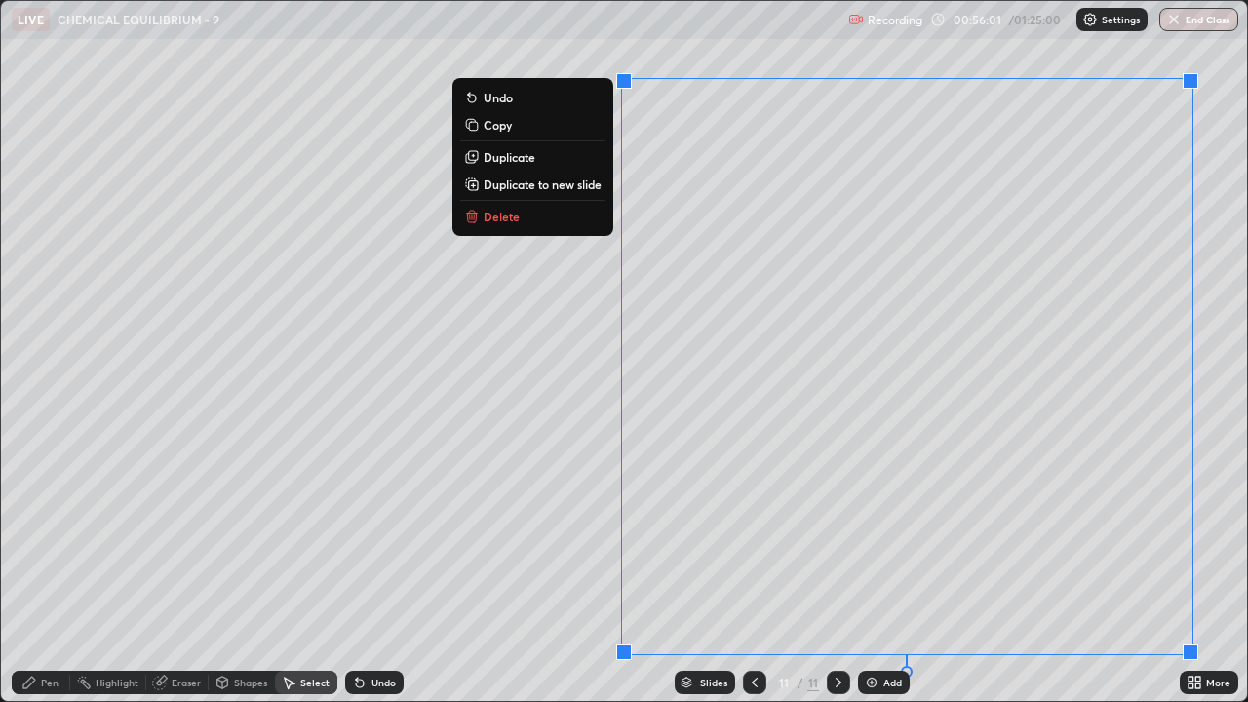
click at [592, 194] on button "Duplicate to new slide" at bounding box center [532, 184] width 145 height 23
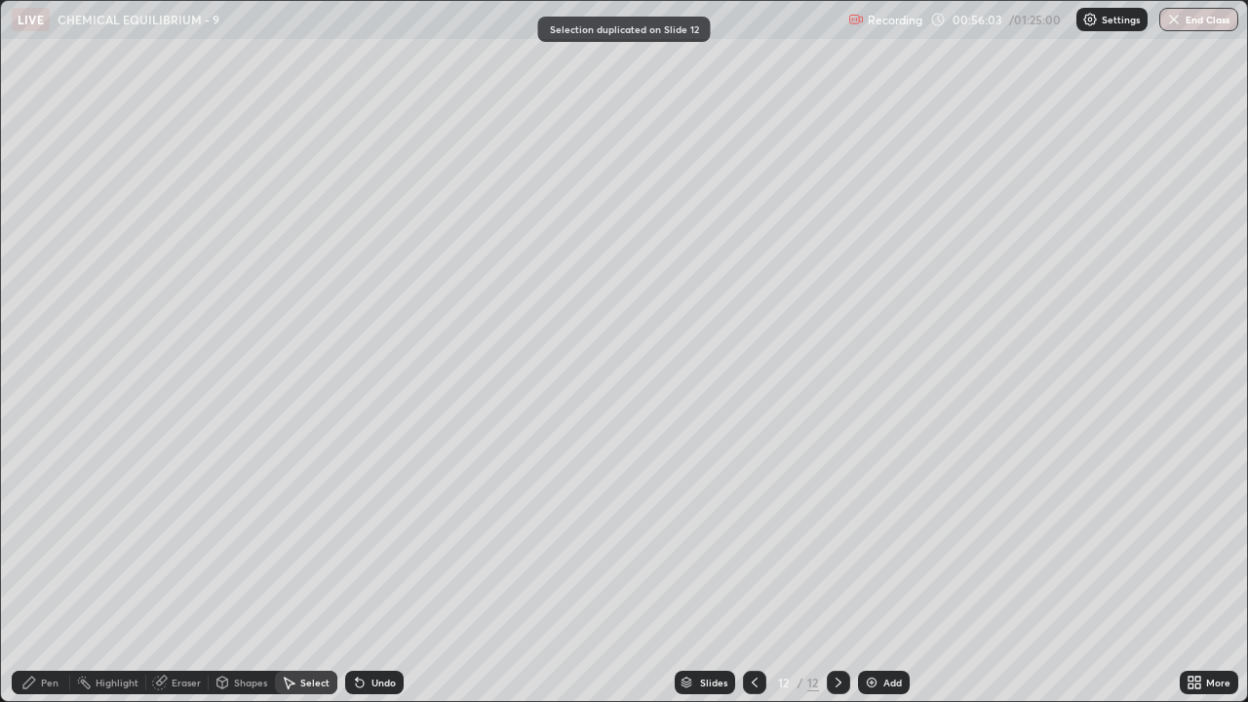
click at [42, 536] on div "Pen" at bounding box center [50, 682] width 18 height 10
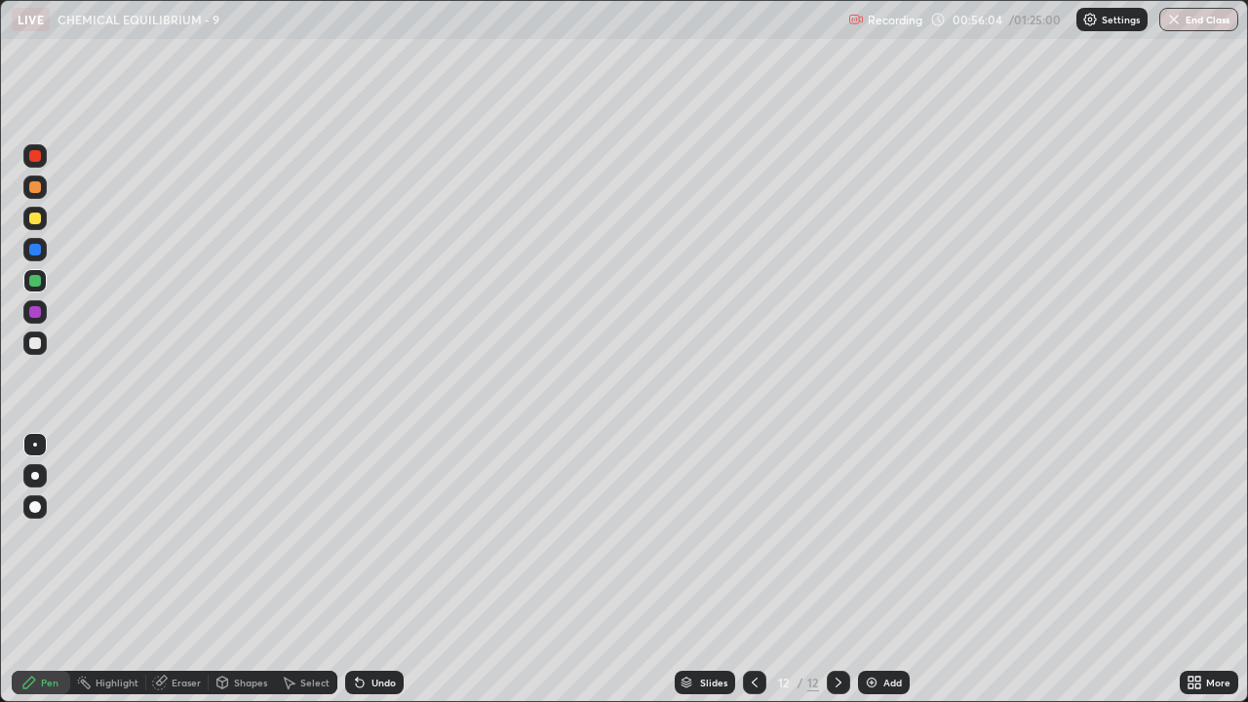
click at [35, 220] on div at bounding box center [35, 218] width 12 height 12
click at [356, 536] on icon at bounding box center [360, 683] width 8 height 8
click at [362, 536] on icon at bounding box center [360, 682] width 16 height 16
click at [307, 536] on div "Select" at bounding box center [314, 682] width 29 height 10
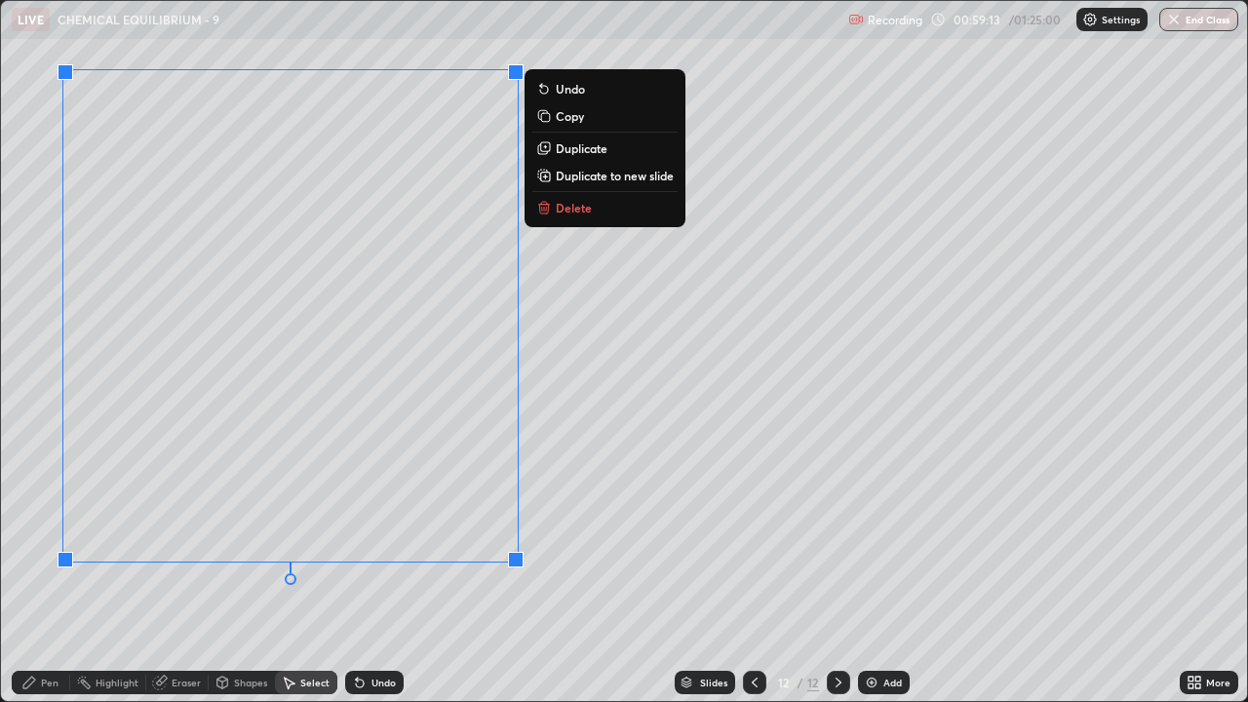
click at [589, 175] on p "Duplicate to new slide" at bounding box center [615, 176] width 118 height 16
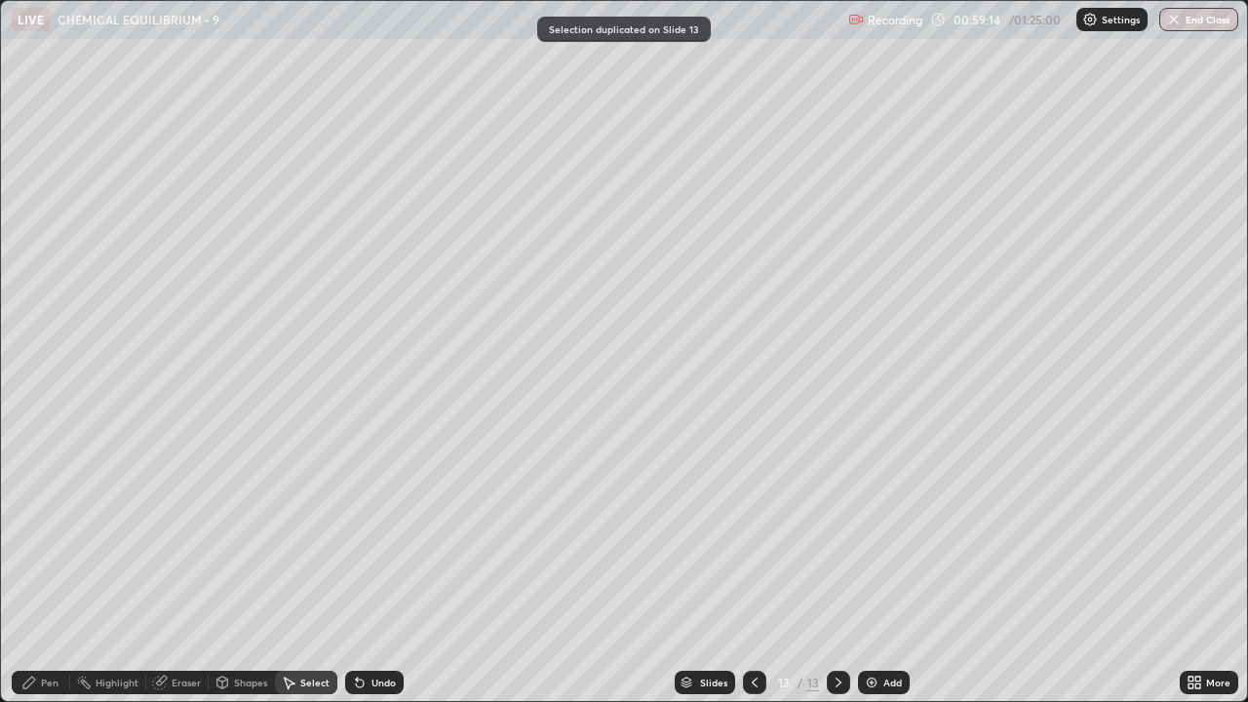
click at [42, 536] on div "Pen" at bounding box center [50, 682] width 18 height 10
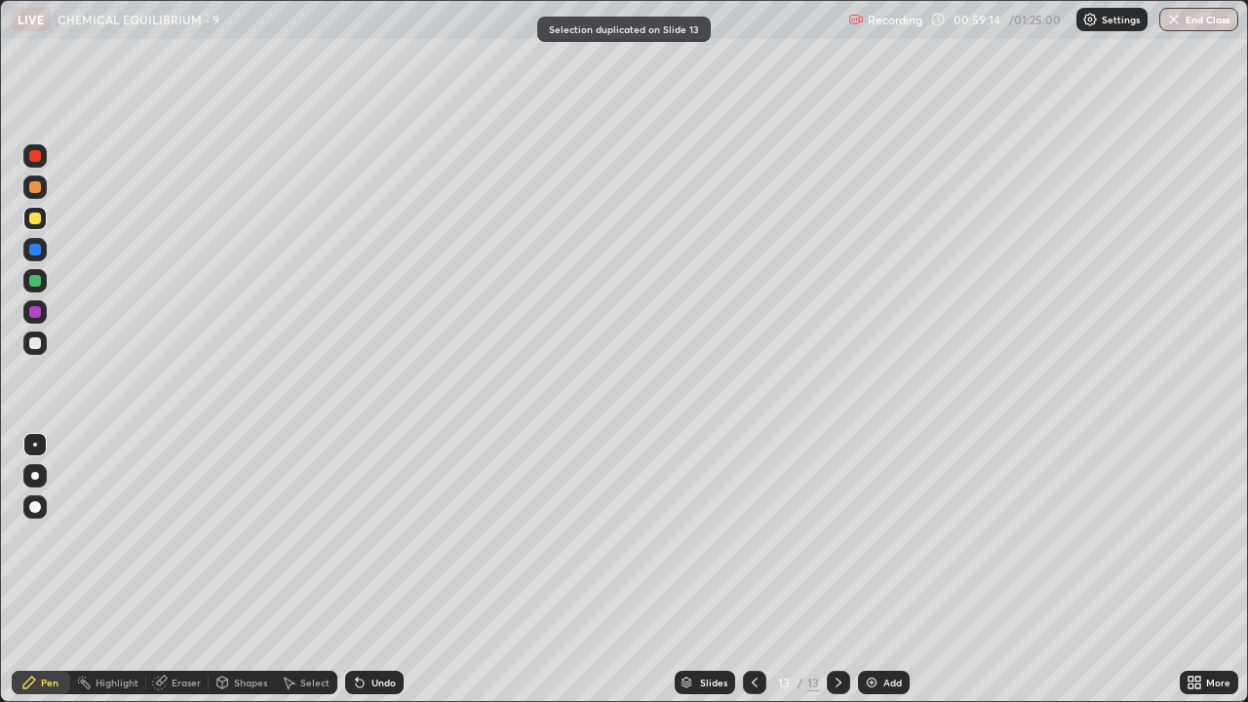
click at [37, 346] on div at bounding box center [35, 343] width 12 height 12
click at [33, 281] on div at bounding box center [35, 281] width 12 height 12
click at [34, 342] on div at bounding box center [35, 343] width 12 height 12
click at [34, 254] on div at bounding box center [35, 250] width 12 height 12
click at [372, 536] on div "Undo" at bounding box center [374, 682] width 58 height 23
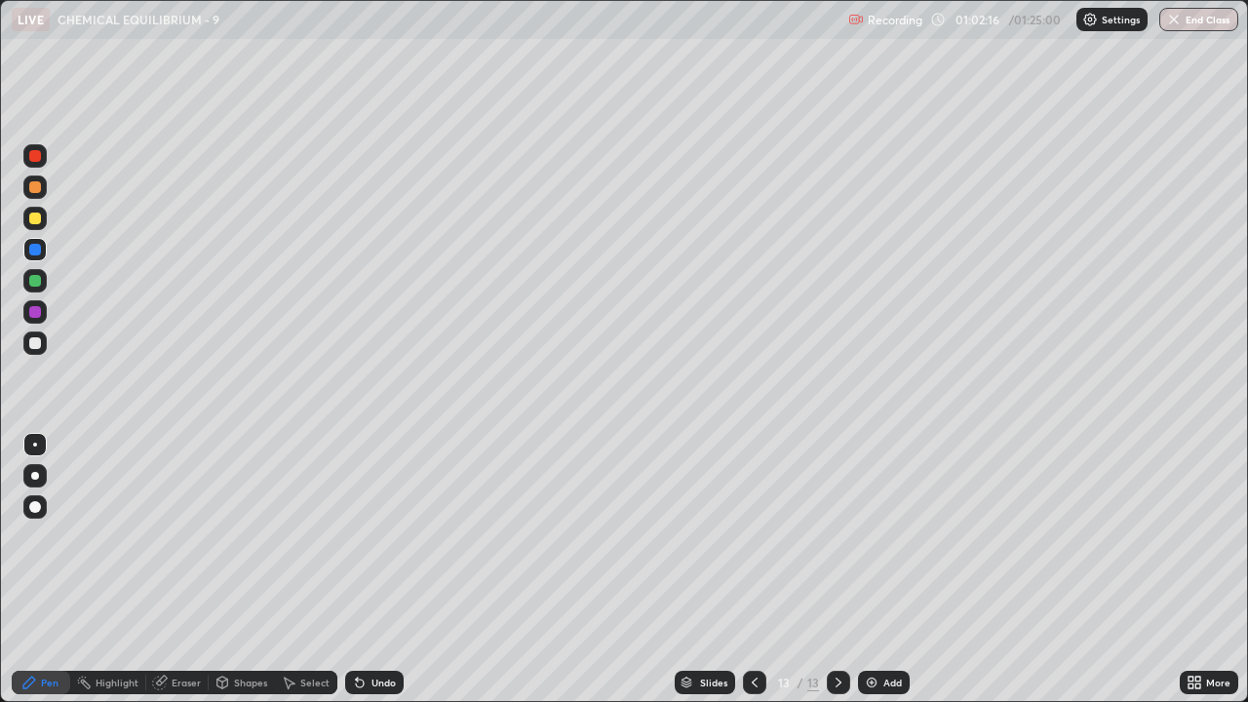
click at [372, 536] on div "Undo" at bounding box center [383, 682] width 24 height 10
click at [32, 307] on div at bounding box center [35, 312] width 12 height 12
click at [315, 536] on div "Select" at bounding box center [314, 682] width 29 height 10
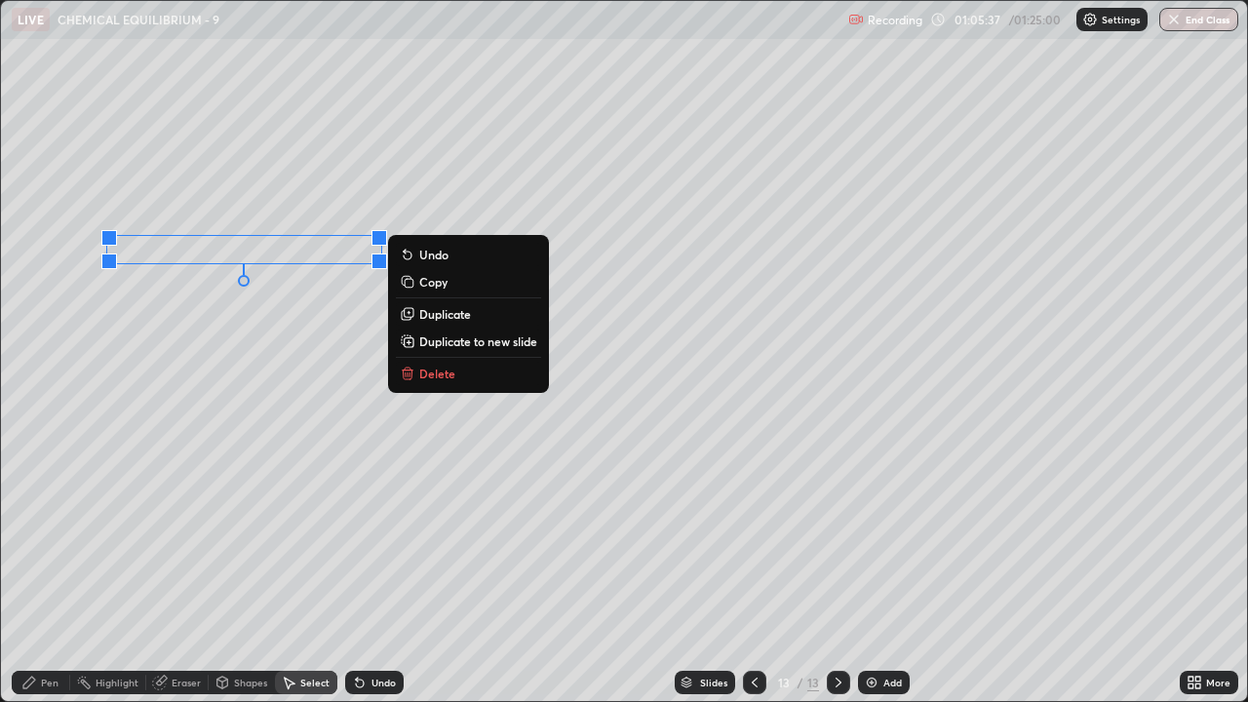
click at [41, 536] on div "Pen" at bounding box center [50, 682] width 18 height 10
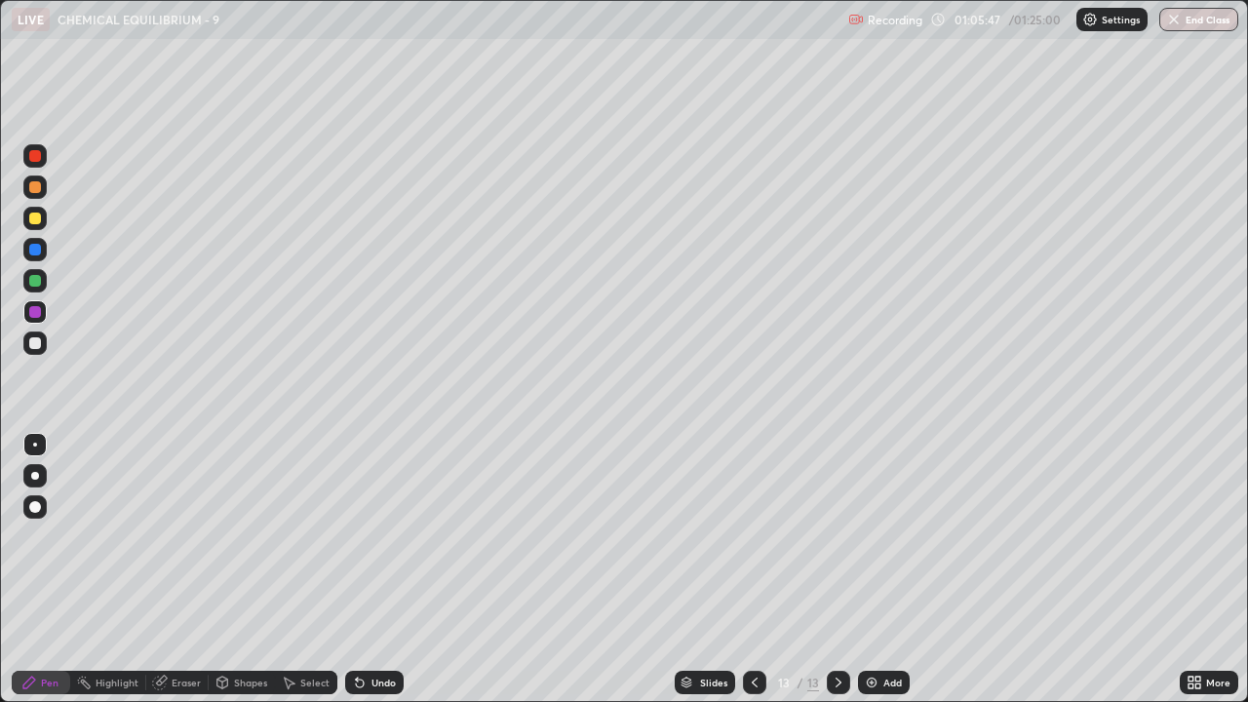
click at [303, 536] on div "Select" at bounding box center [314, 682] width 29 height 10
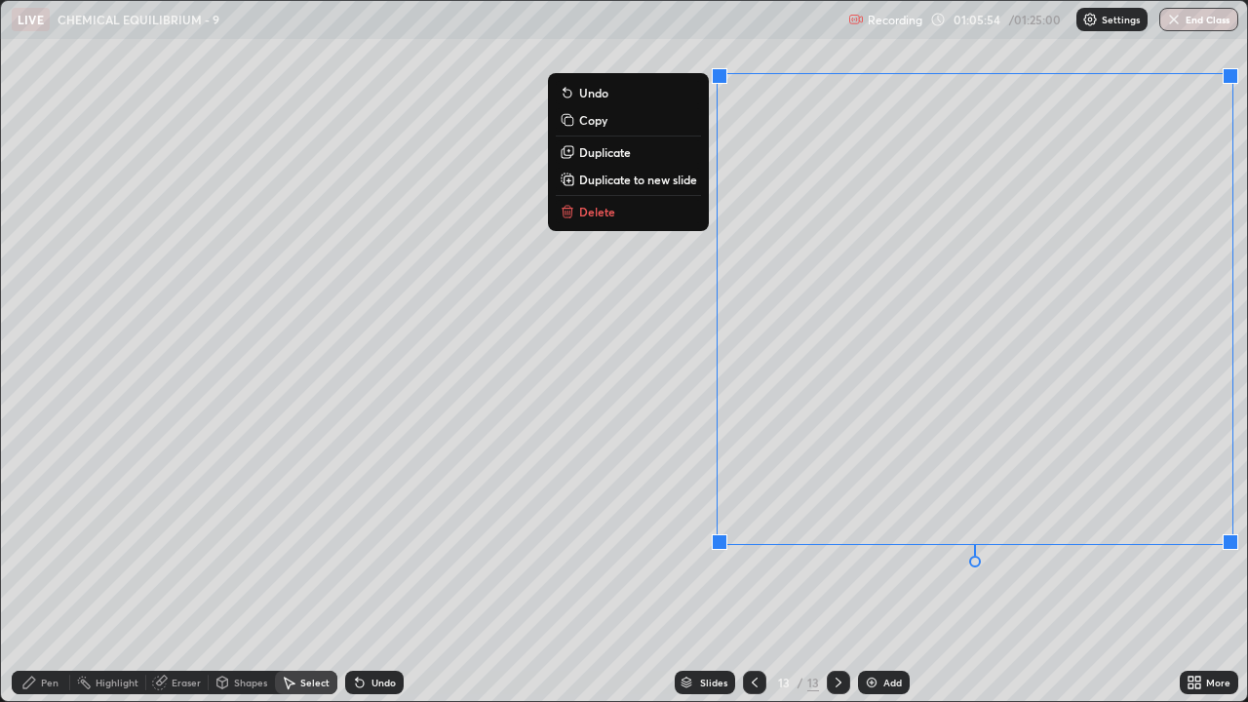
click at [596, 177] on p "Duplicate to new slide" at bounding box center [638, 180] width 118 height 16
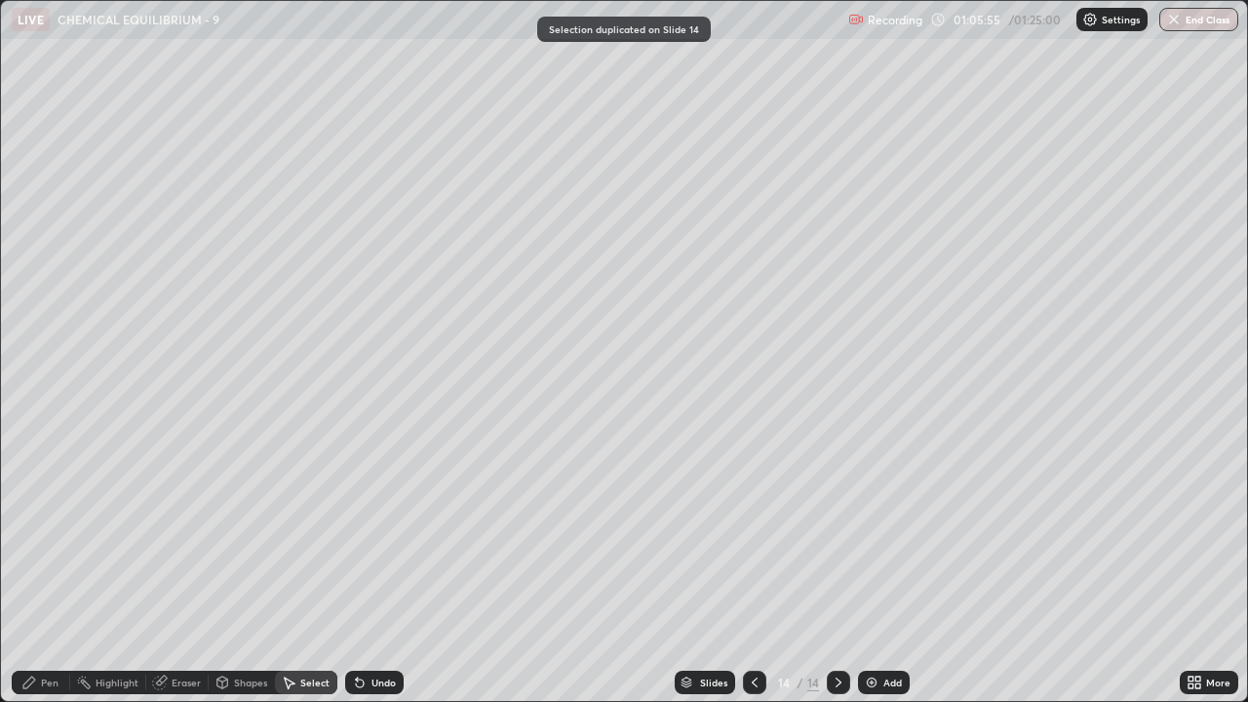
click at [49, 536] on div "Pen" at bounding box center [50, 682] width 18 height 10
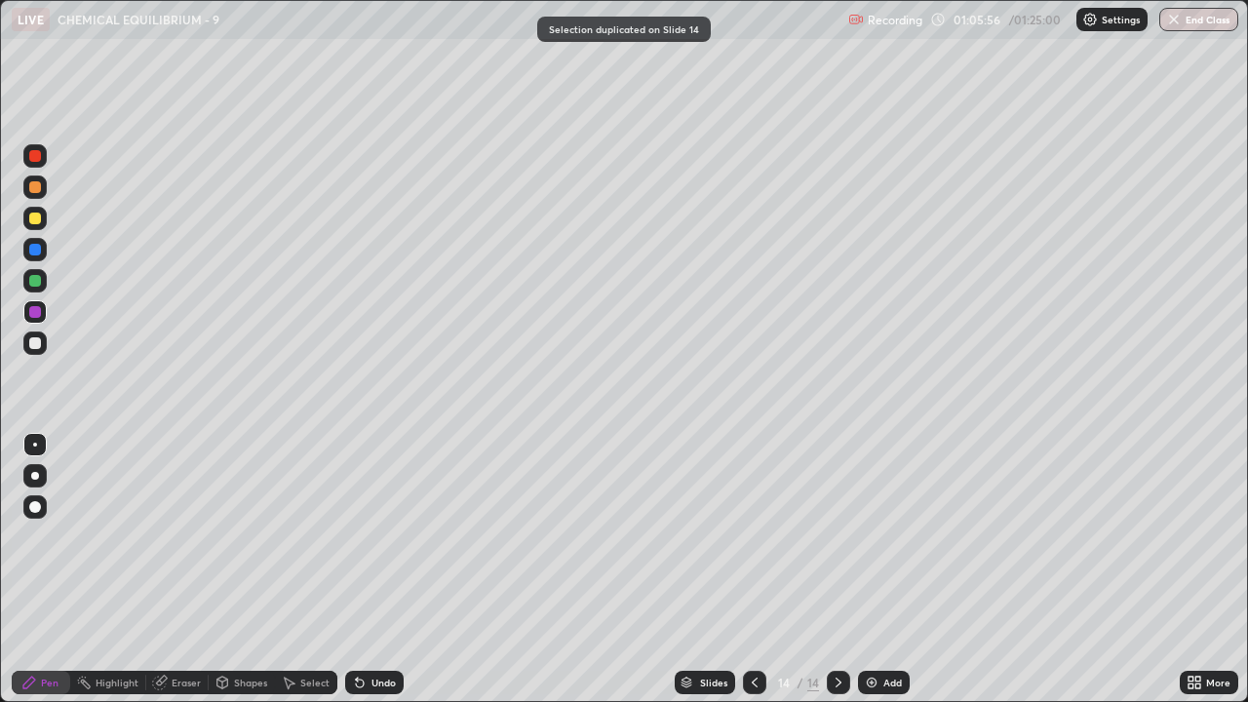
click at [35, 223] on div at bounding box center [35, 218] width 12 height 12
click at [374, 536] on div "Undo" at bounding box center [383, 682] width 24 height 10
click at [367, 536] on div "Undo" at bounding box center [374, 682] width 58 height 23
click at [371, 536] on div "Undo" at bounding box center [383, 682] width 24 height 10
click at [358, 536] on icon at bounding box center [360, 683] width 8 height 8
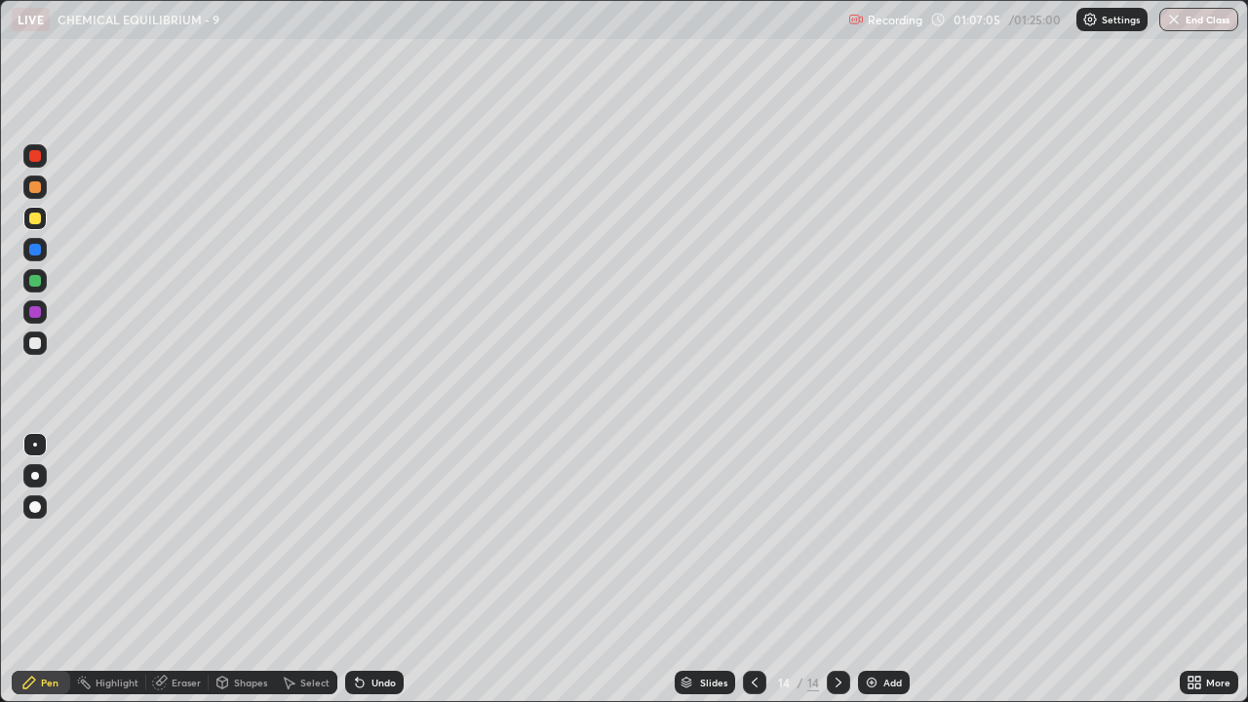
click at [357, 536] on icon at bounding box center [360, 683] width 8 height 8
click at [31, 348] on div at bounding box center [35, 343] width 12 height 12
click at [34, 284] on div at bounding box center [35, 281] width 12 height 12
click at [362, 536] on icon at bounding box center [360, 682] width 16 height 16
click at [365, 536] on icon at bounding box center [360, 682] width 16 height 16
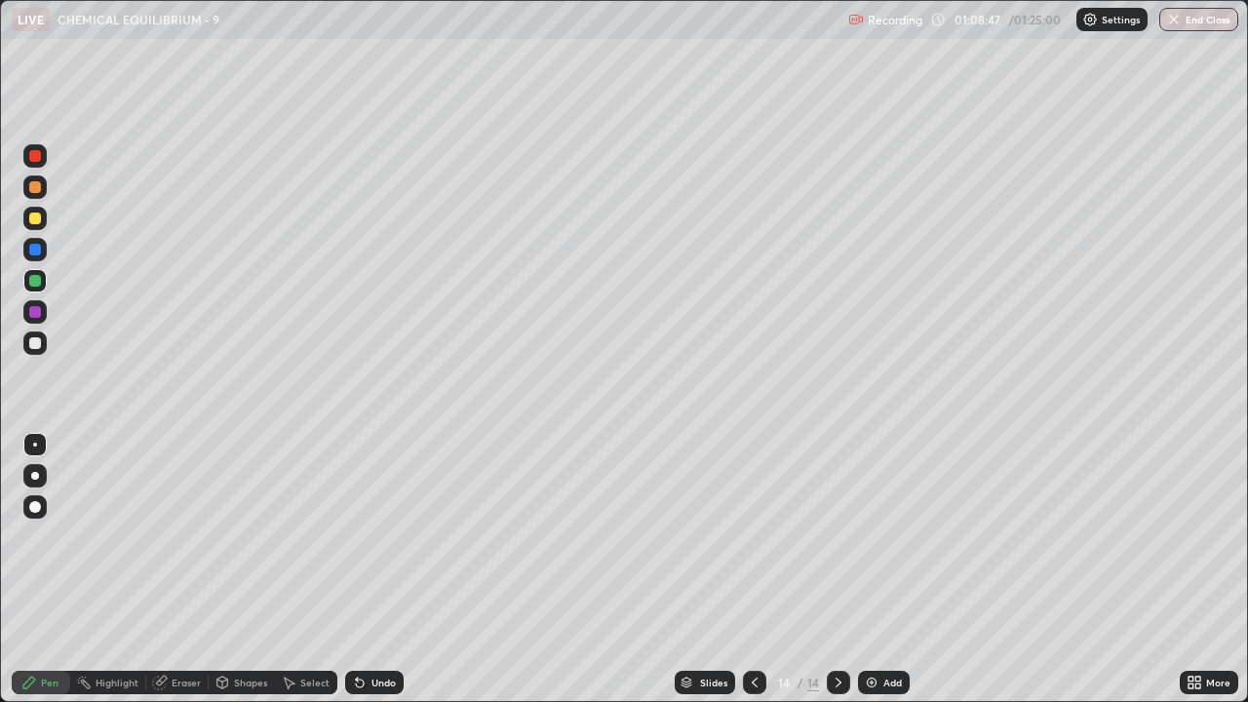
click at [365, 536] on div "Undo" at bounding box center [374, 682] width 58 height 23
click at [25, 347] on div at bounding box center [34, 342] width 23 height 23
click at [304, 536] on div "Select" at bounding box center [306, 682] width 62 height 23
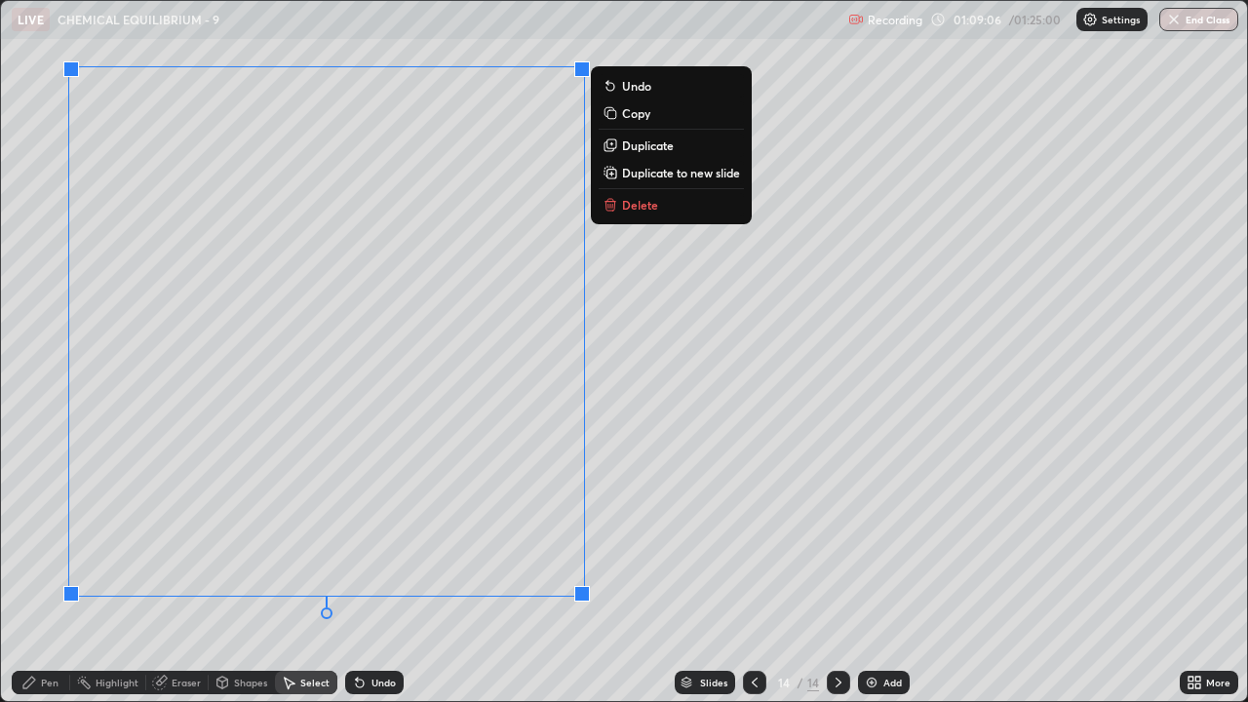
click at [656, 173] on p "Duplicate to new slide" at bounding box center [681, 173] width 118 height 16
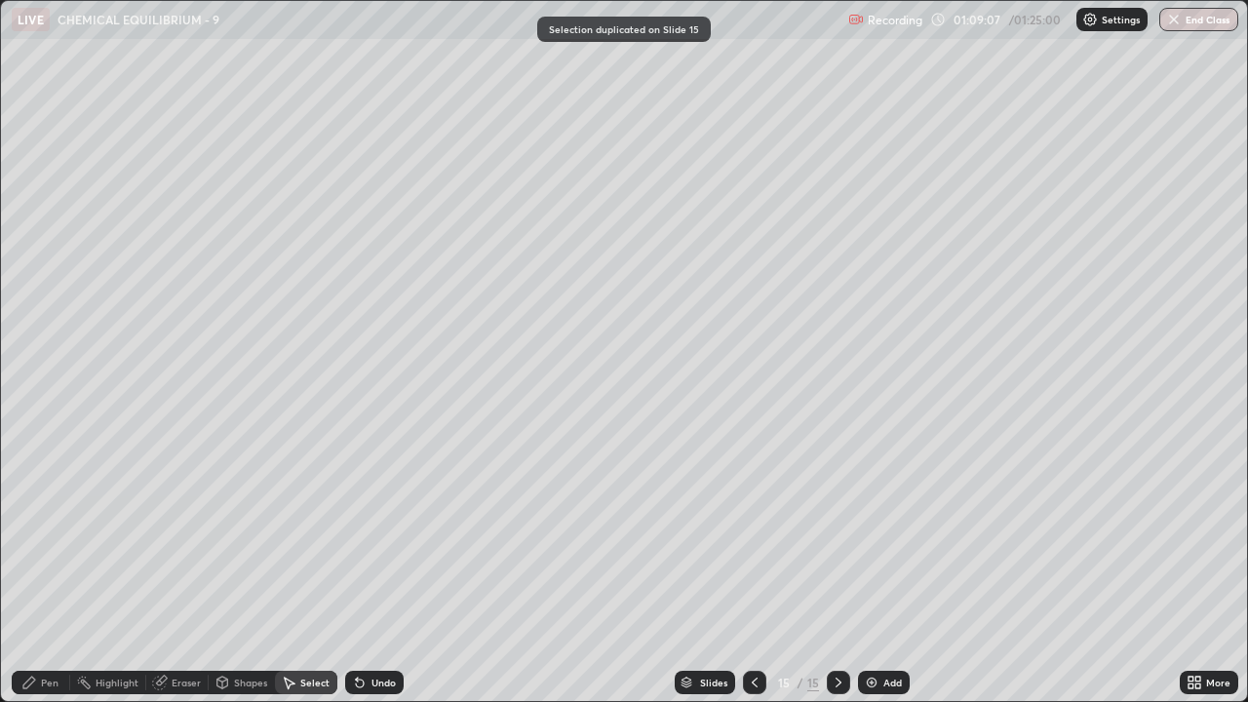
click at [31, 536] on icon at bounding box center [29, 682] width 16 height 16
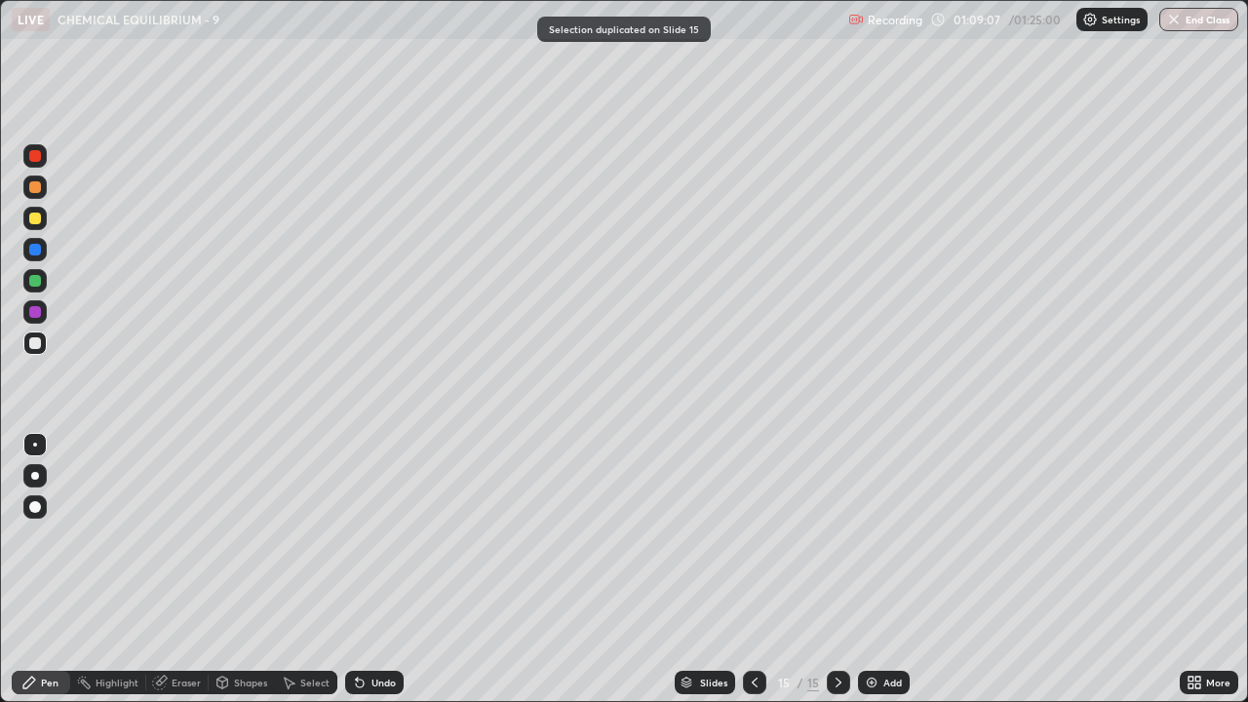
click at [37, 221] on div at bounding box center [35, 218] width 12 height 12
click at [384, 536] on div "Undo" at bounding box center [383, 682] width 24 height 10
click at [383, 536] on div "Undo" at bounding box center [383, 682] width 24 height 10
click at [384, 536] on div "Undo" at bounding box center [383, 682] width 24 height 10
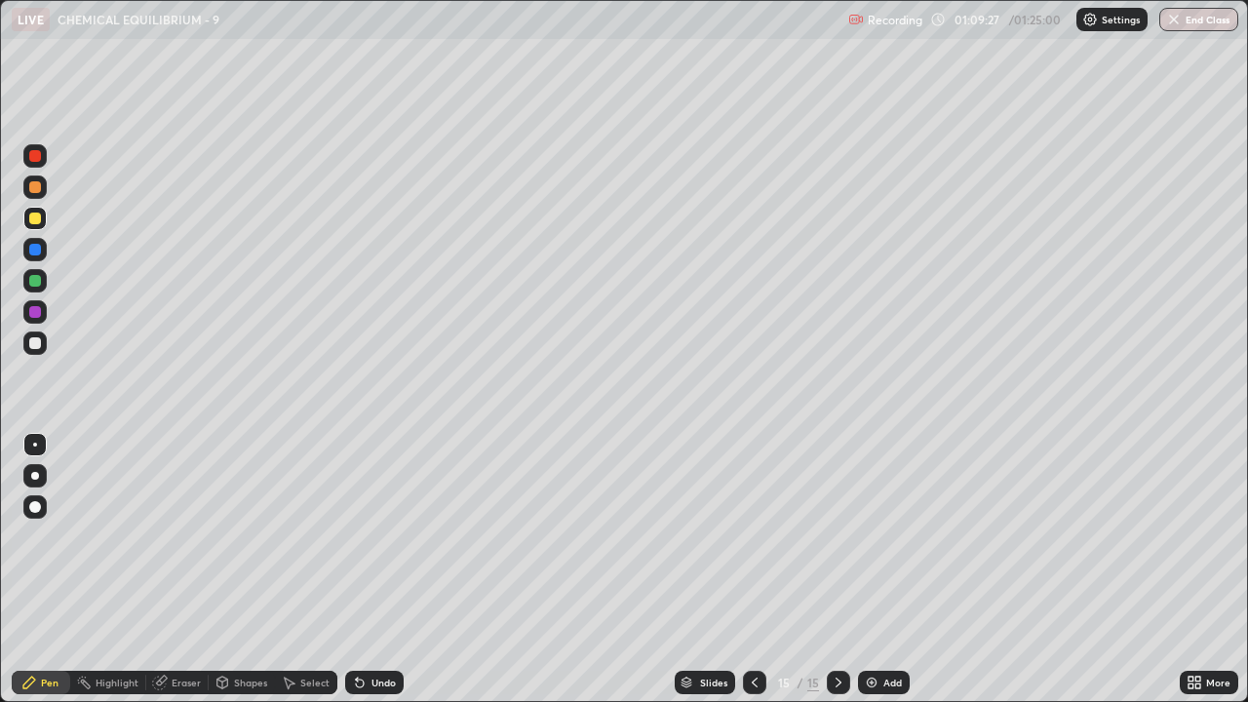
click at [382, 536] on div "Undo" at bounding box center [374, 682] width 58 height 23
click at [392, 536] on div "Undo" at bounding box center [383, 682] width 24 height 10
click at [39, 343] on div at bounding box center [35, 343] width 12 height 12
click at [304, 536] on div "Select" at bounding box center [306, 682] width 62 height 23
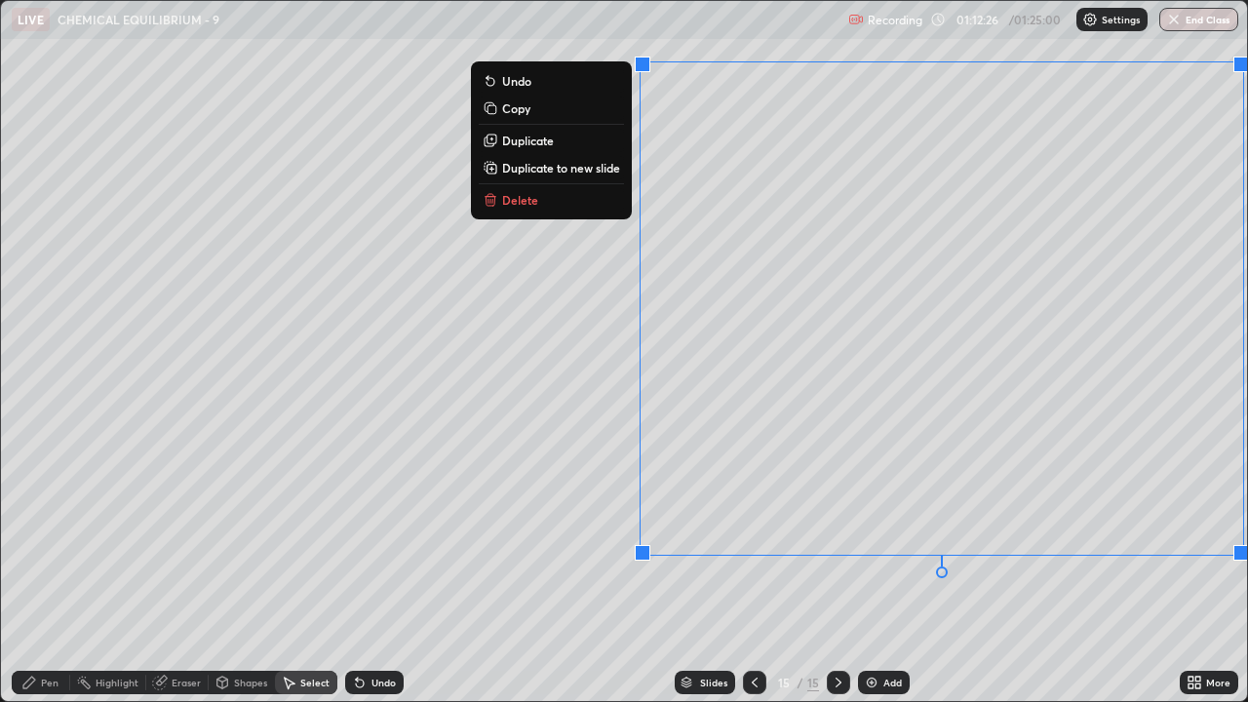
click at [612, 168] on p "Duplicate to new slide" at bounding box center [561, 168] width 118 height 16
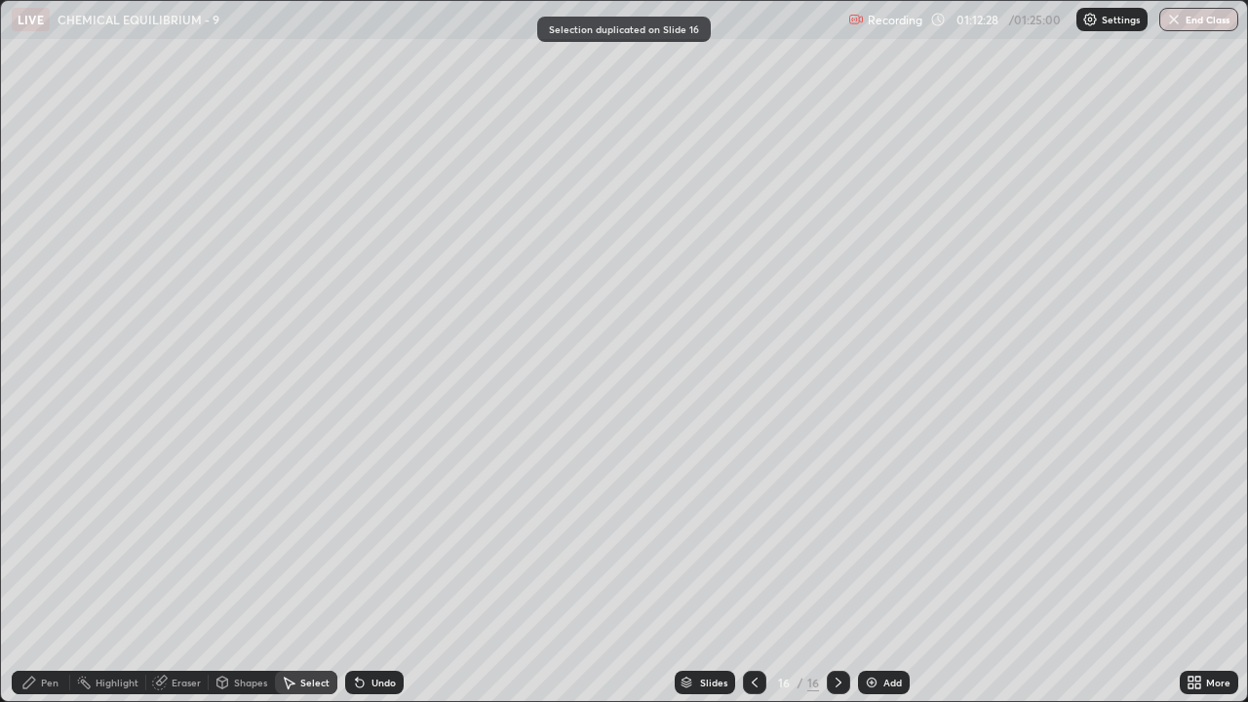
click at [45, 536] on div "Pen" at bounding box center [41, 682] width 58 height 23
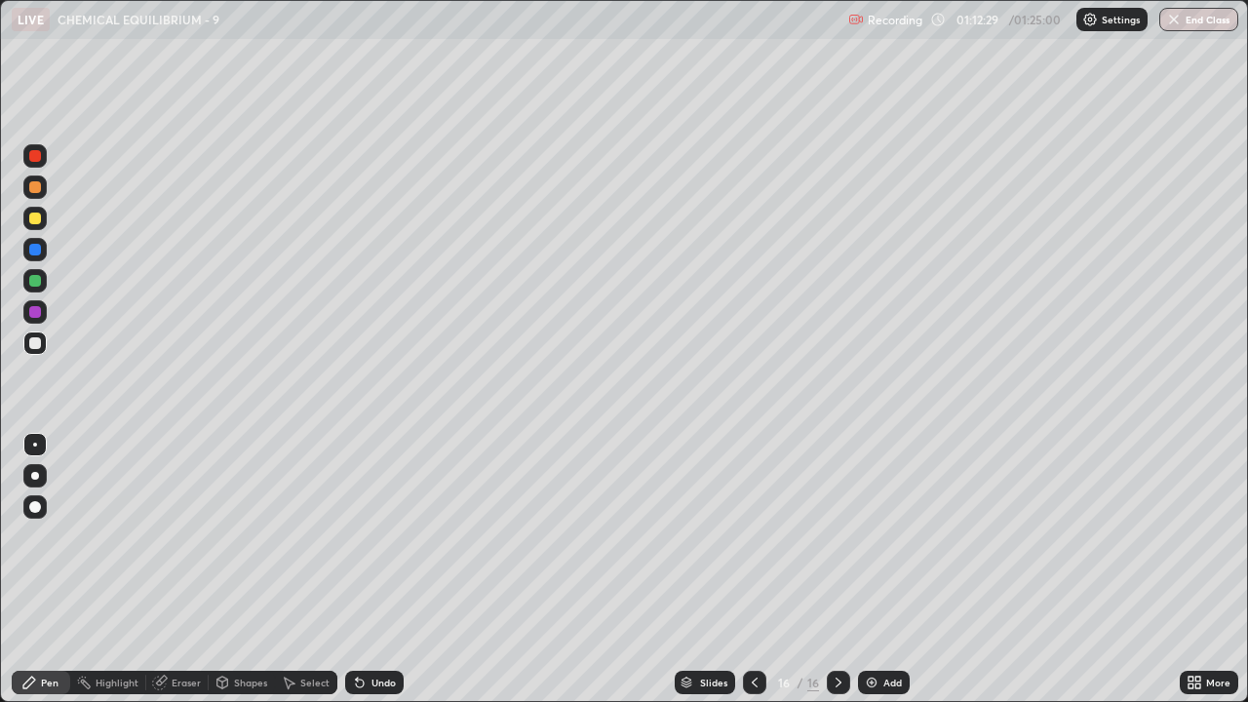
click at [35, 227] on div at bounding box center [34, 218] width 23 height 23
click at [37, 340] on div at bounding box center [35, 343] width 12 height 12
click at [39, 217] on div at bounding box center [35, 218] width 12 height 12
click at [36, 350] on div at bounding box center [34, 342] width 23 height 23
click at [29, 286] on div at bounding box center [34, 280] width 23 height 23
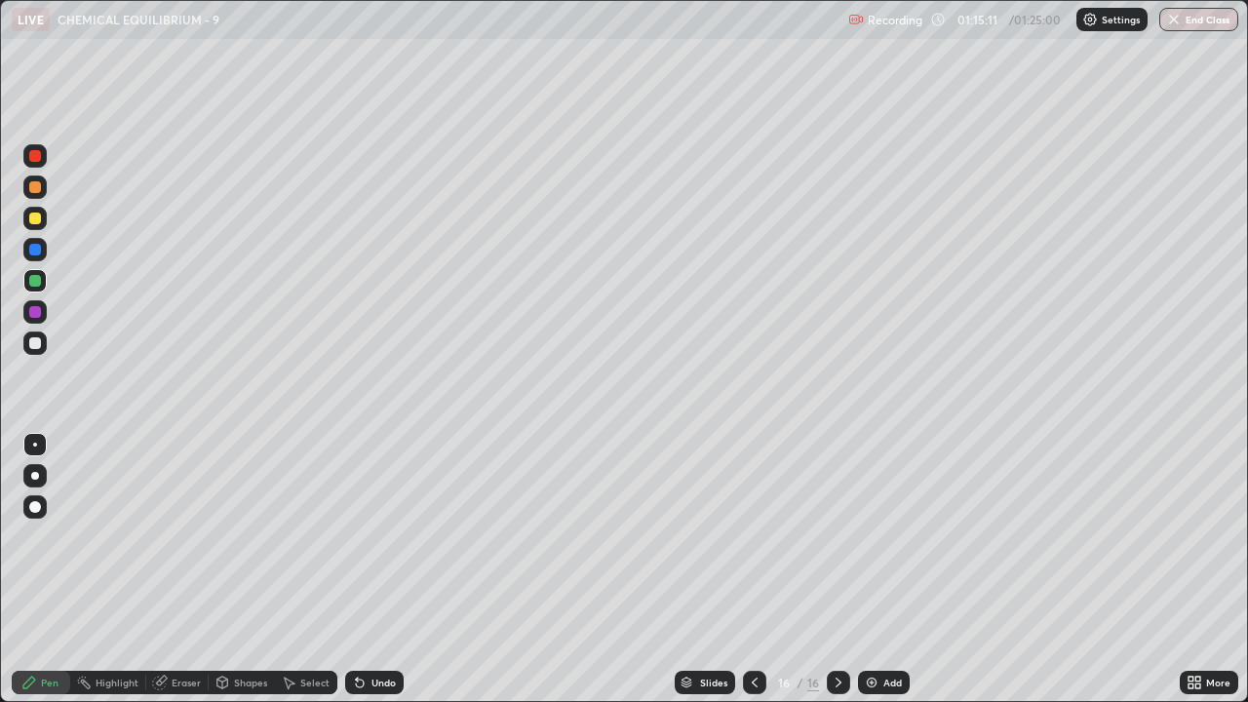
click at [40, 253] on div at bounding box center [34, 249] width 23 height 23
click at [308, 536] on div "Select" at bounding box center [314, 682] width 29 height 10
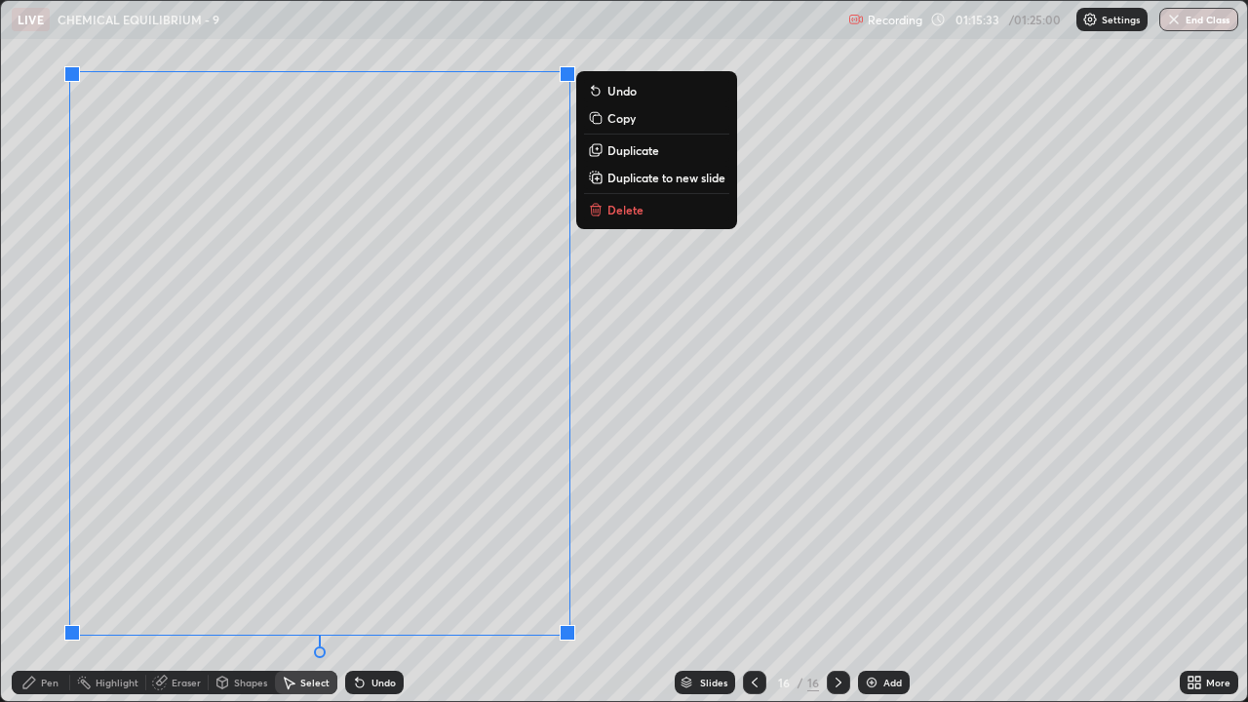
click at [624, 179] on p "Duplicate to new slide" at bounding box center [666, 178] width 118 height 16
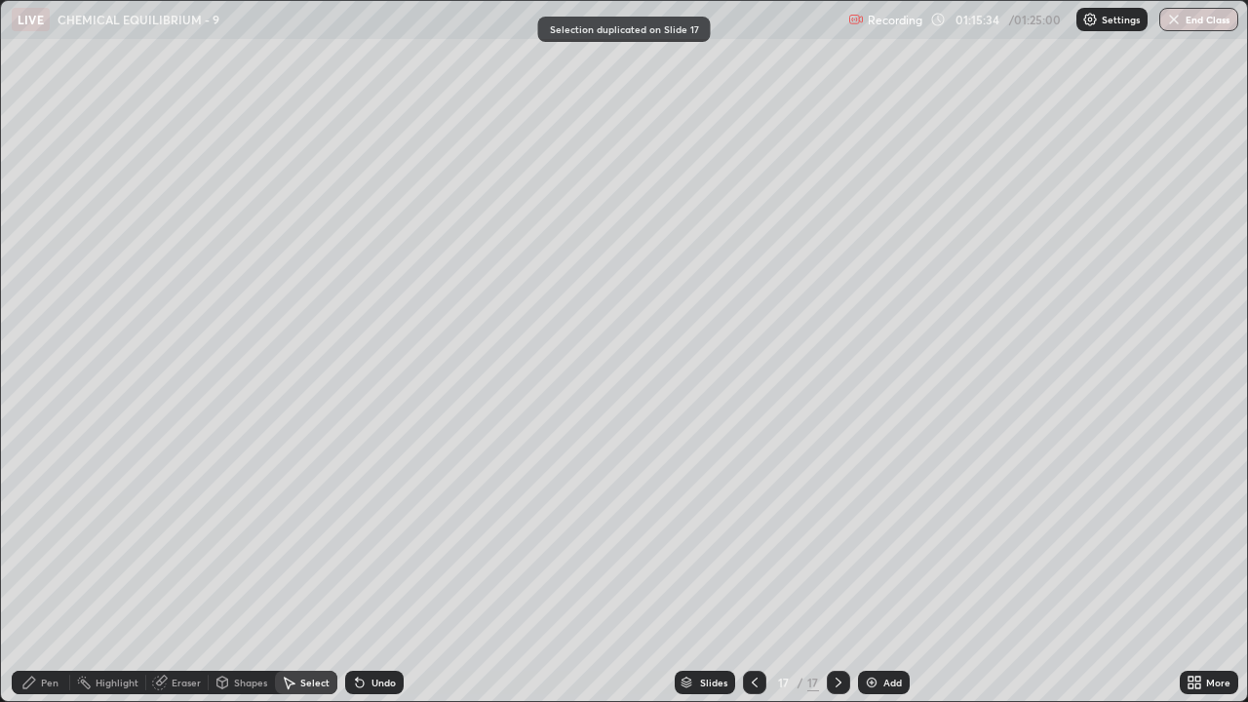
click at [39, 536] on div "Pen" at bounding box center [41, 682] width 58 height 23
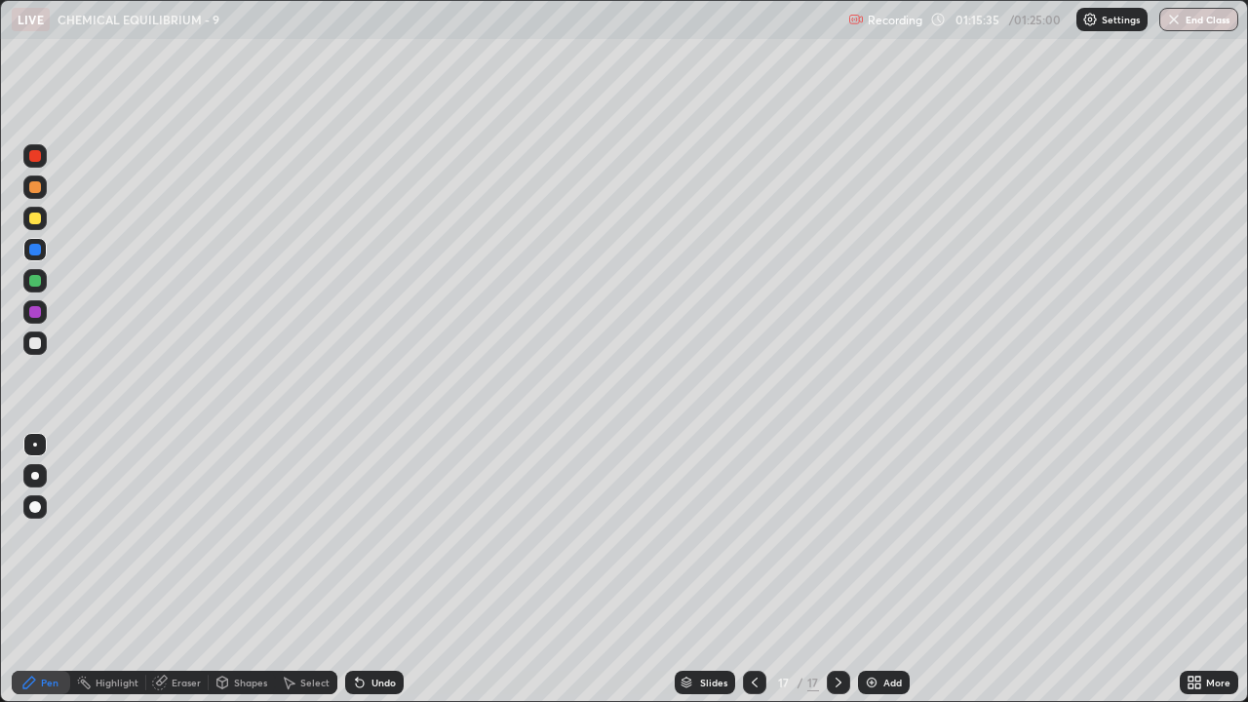
click at [29, 251] on div at bounding box center [35, 250] width 12 height 12
click at [39, 218] on div at bounding box center [35, 218] width 12 height 12
click at [34, 347] on div at bounding box center [35, 343] width 12 height 12
click at [36, 281] on div at bounding box center [35, 281] width 12 height 12
click at [1116, 536] on div "Slides 17 / 17 Add" at bounding box center [792, 682] width 776 height 39
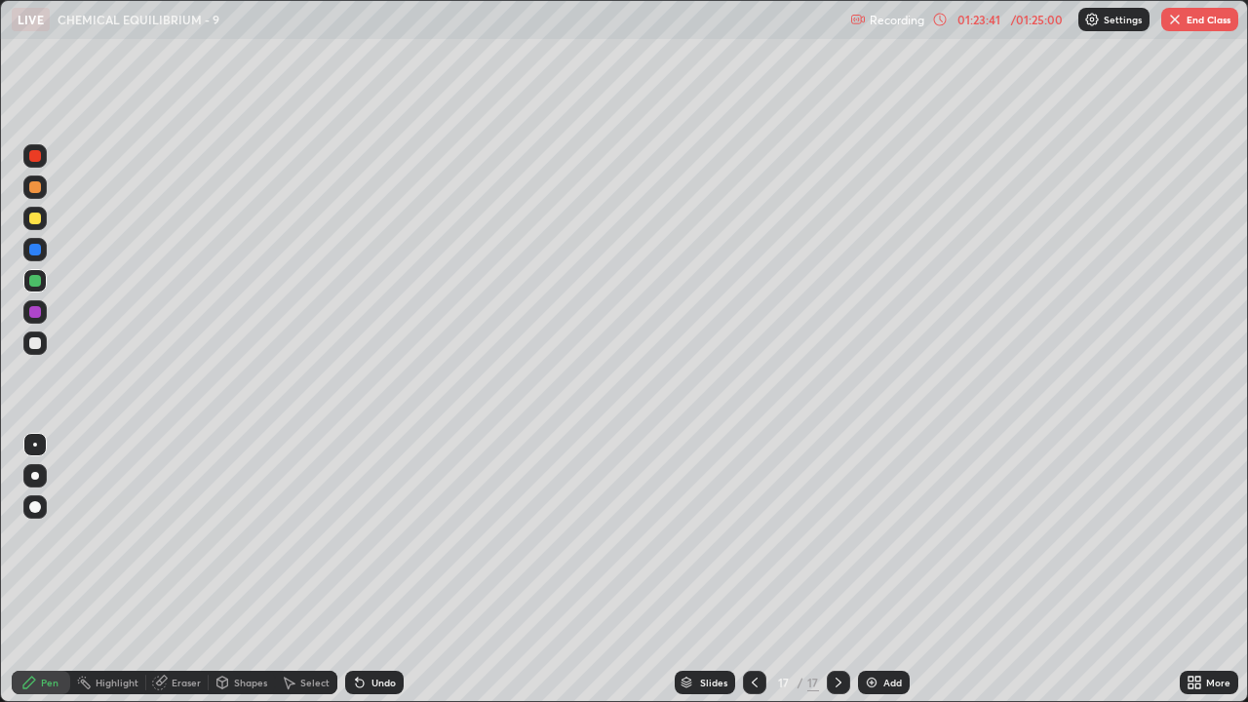
click at [1200, 15] on button "End Class" at bounding box center [1199, 19] width 77 height 23
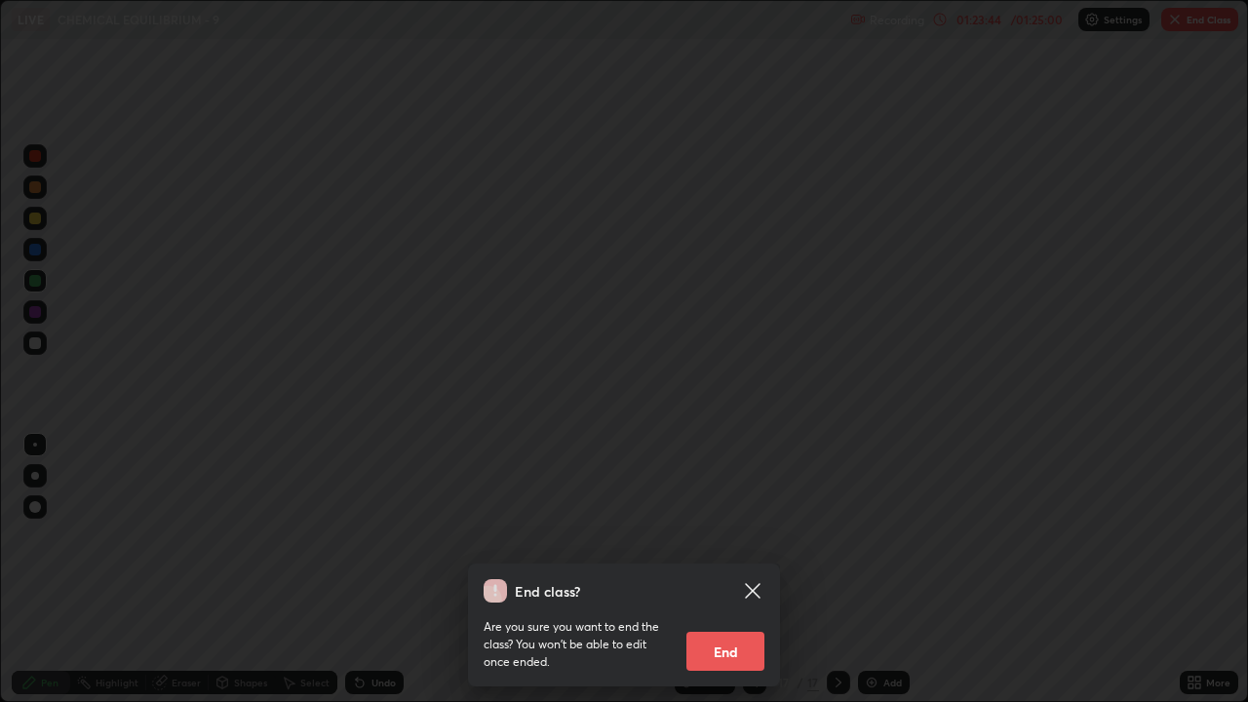
click at [709, 536] on button "End" at bounding box center [725, 651] width 78 height 39
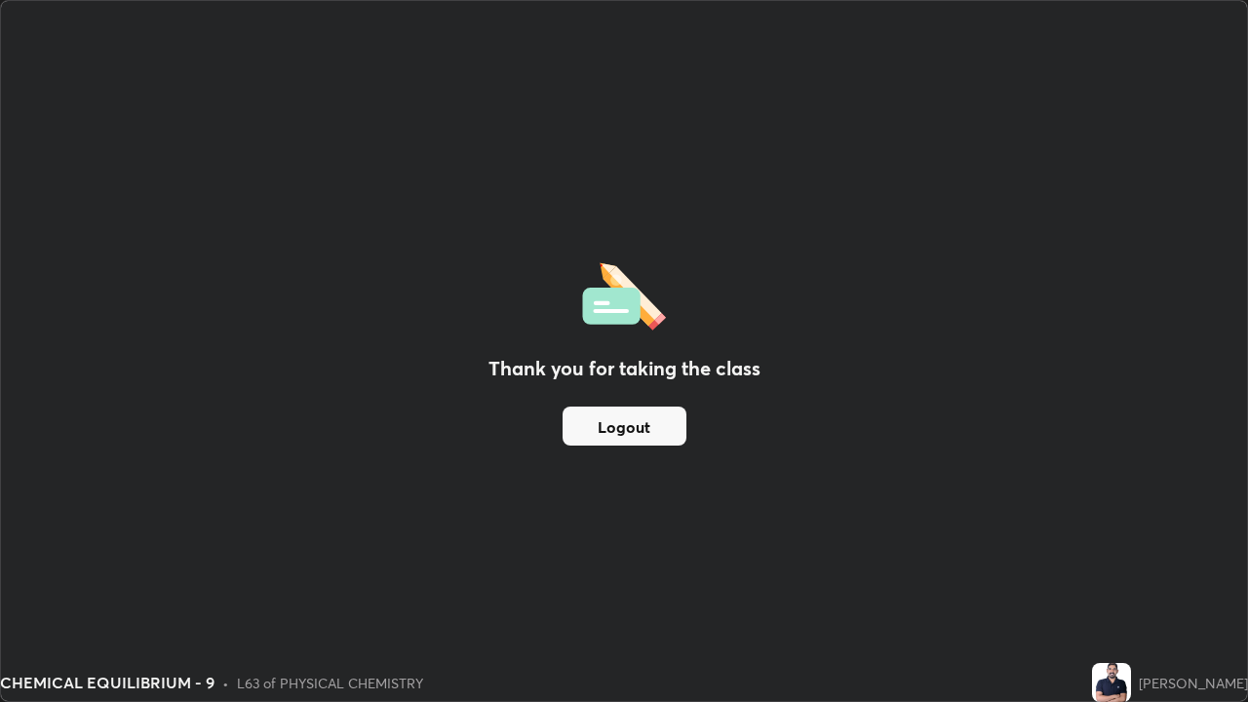
click at [660, 436] on button "Logout" at bounding box center [624, 425] width 124 height 39
click at [654, 431] on button "Logout" at bounding box center [624, 425] width 124 height 39
click at [662, 429] on button "Logout" at bounding box center [624, 425] width 124 height 39
click at [668, 429] on button "Logout" at bounding box center [624, 425] width 124 height 39
